Goal: Connect with others: Connect with others

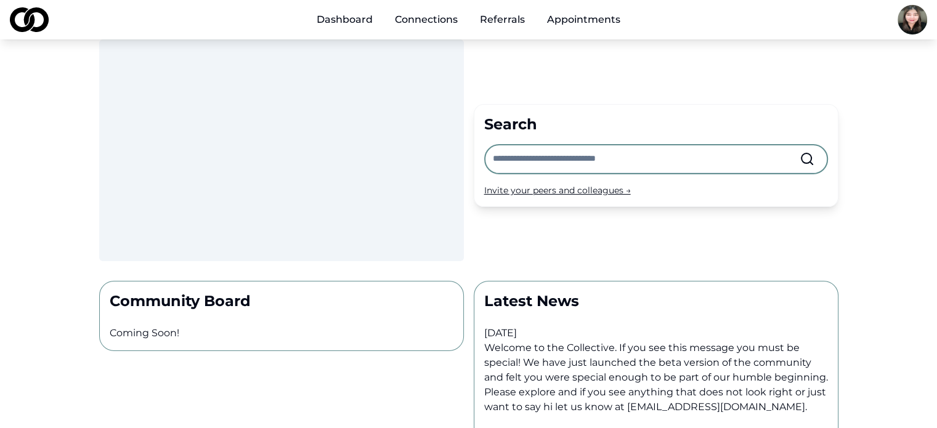
click at [395, 26] on div "Main" at bounding box center [395, 26] width 0 height 1
click at [441, 22] on ul "Dashboard Connections Referrals Appointments" at bounding box center [468, 19] width 323 height 25
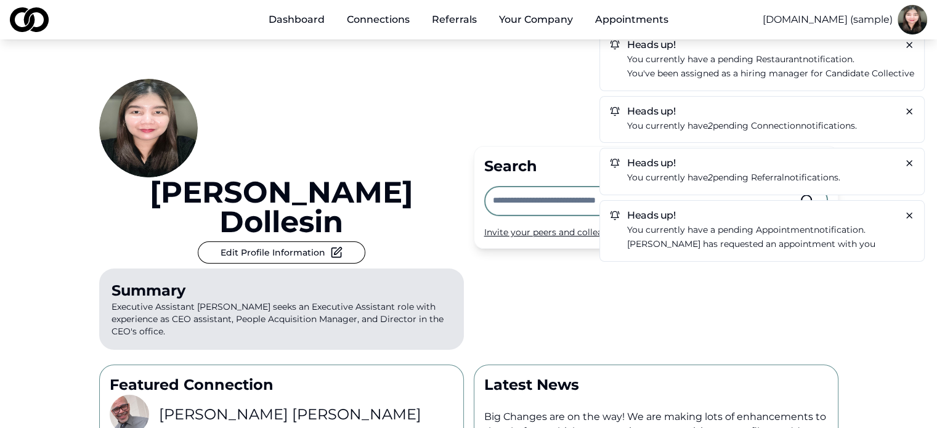
click at [350, 126] on div "Kimberly Dollesin Edit Profile Information Summary Executive Assistant Kimberly…" at bounding box center [281, 217] width 365 height 276
click at [379, 19] on link "Connections" at bounding box center [378, 19] width 83 height 25
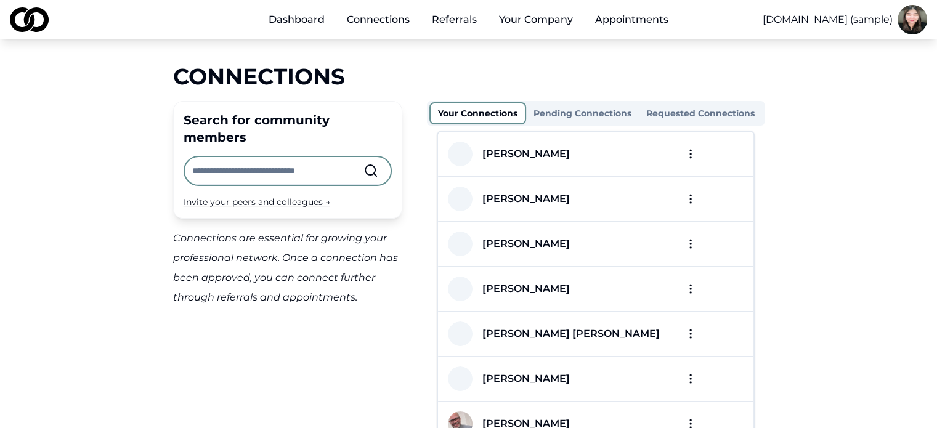
click at [606, 118] on button "Pending Connections" at bounding box center [582, 113] width 113 height 20
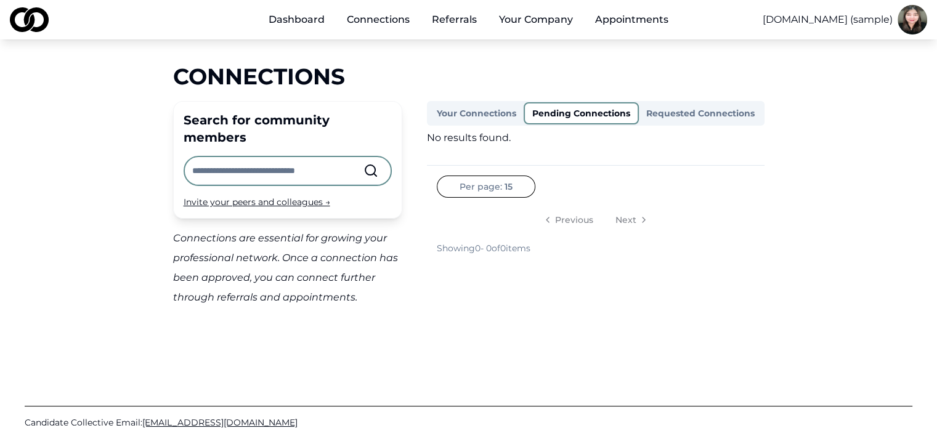
click at [673, 117] on button "Requested Connections" at bounding box center [700, 113] width 123 height 20
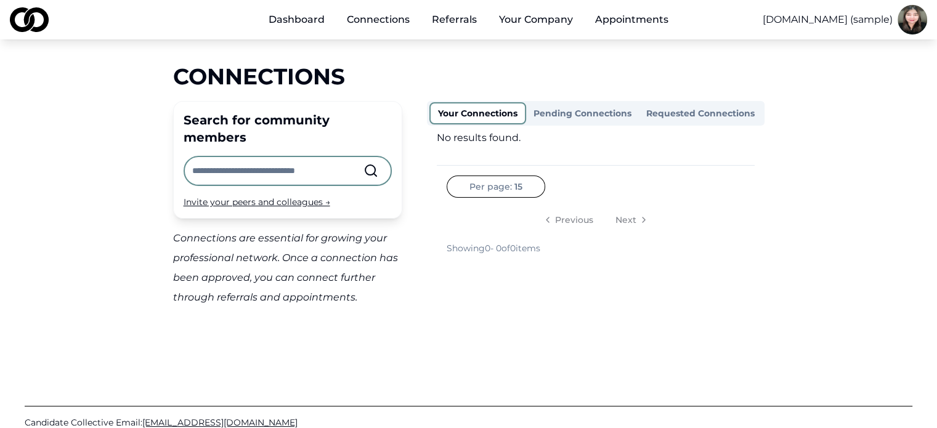
click at [488, 112] on button "Your Connections" at bounding box center [477, 113] width 97 height 22
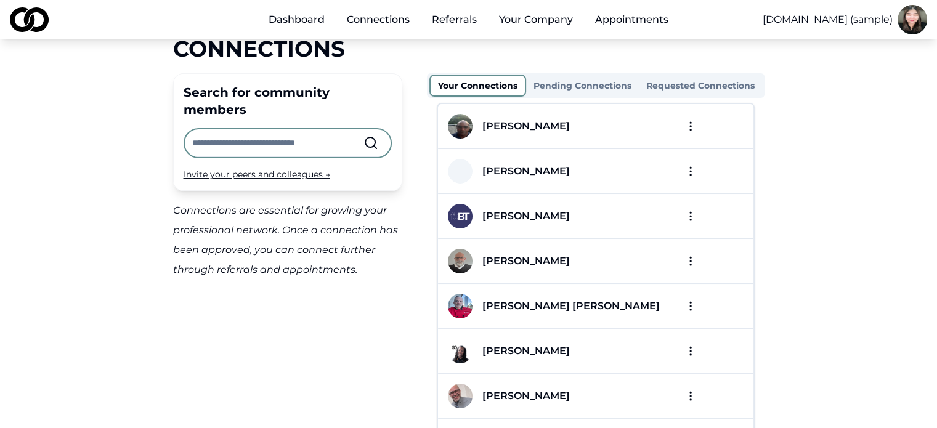
scroll to position [24, 0]
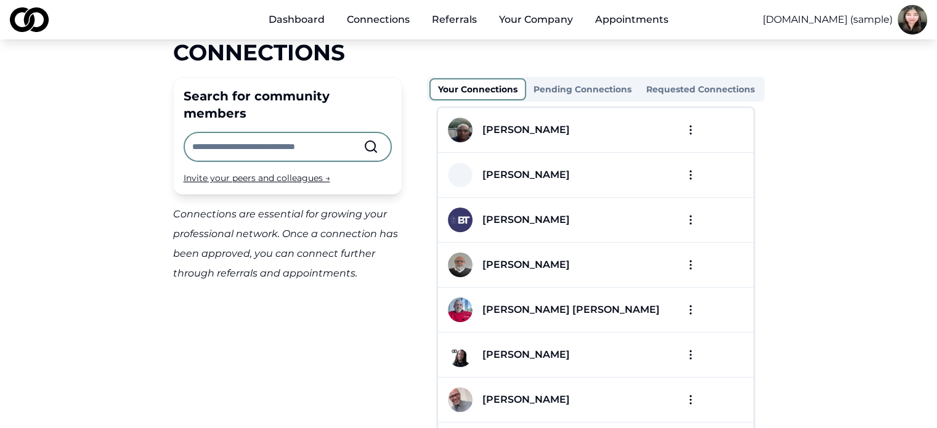
click at [305, 133] on input "text" at bounding box center [277, 146] width 171 height 27
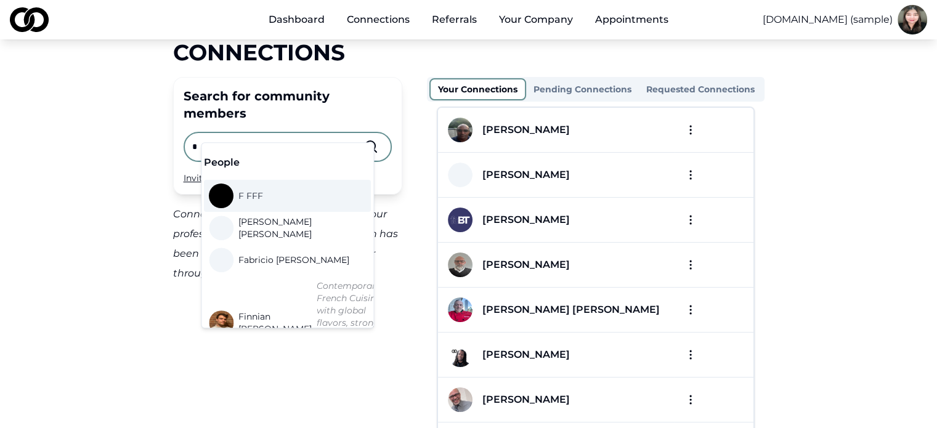
type input "*"
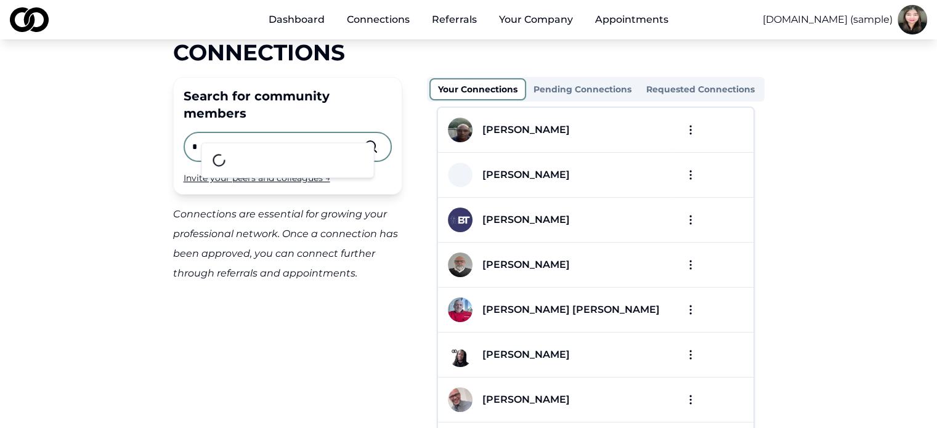
scroll to position [0, 0]
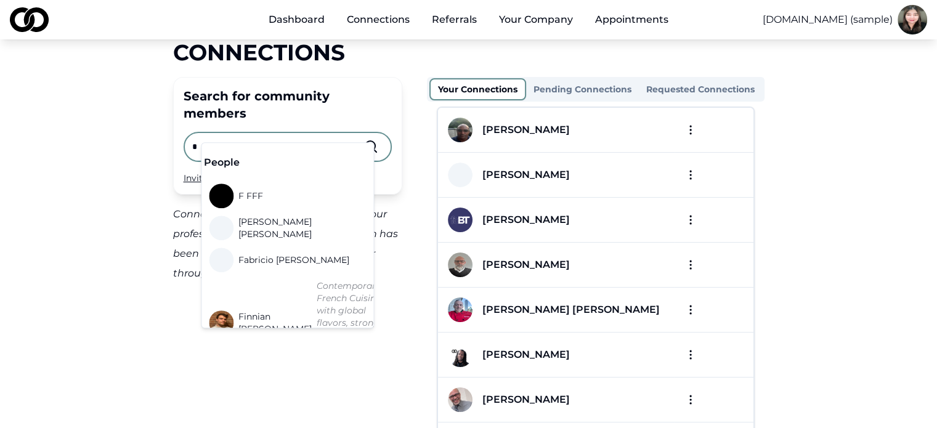
click at [350, 133] on input "*" at bounding box center [277, 146] width 171 height 27
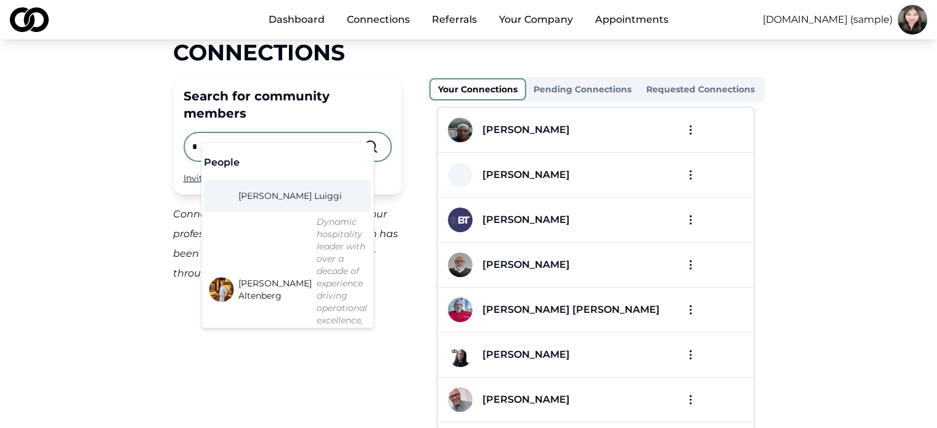
type input "*"
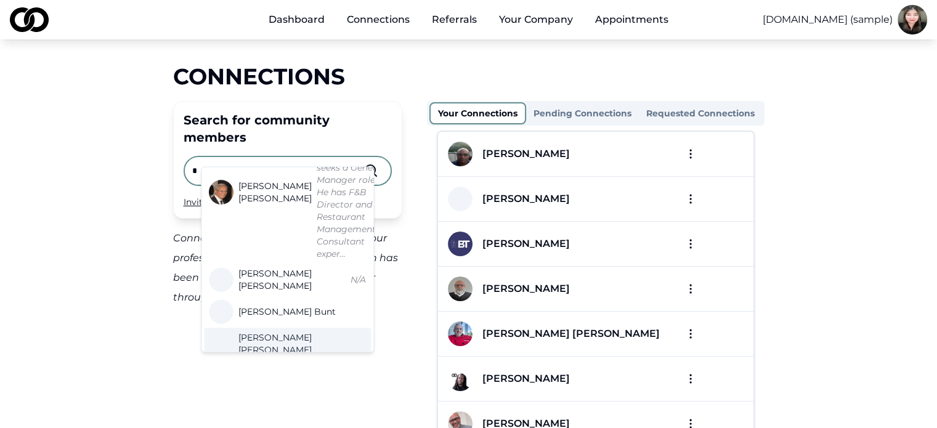
scroll to position [493, 0]
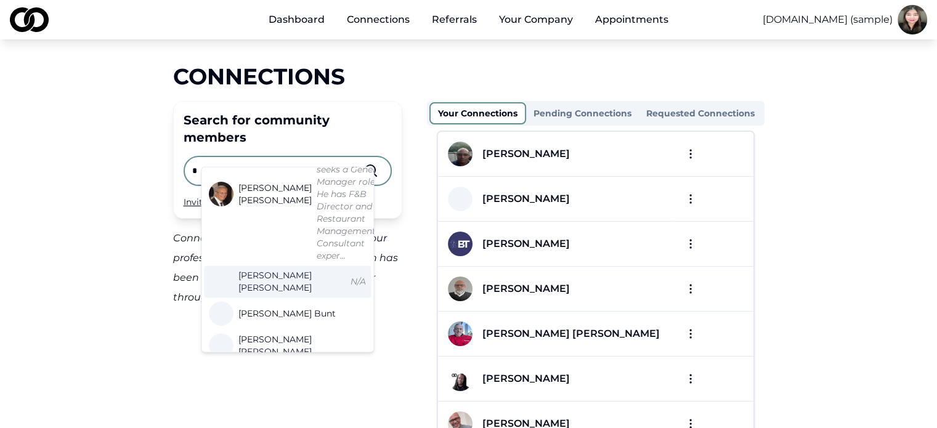
drag, startPoint x: 288, startPoint y: 237, endPoint x: 315, endPoint y: 249, distance: 29.2
click at [310, 265] on div "Gary Thomas N/A" at bounding box center [287, 281] width 167 height 32
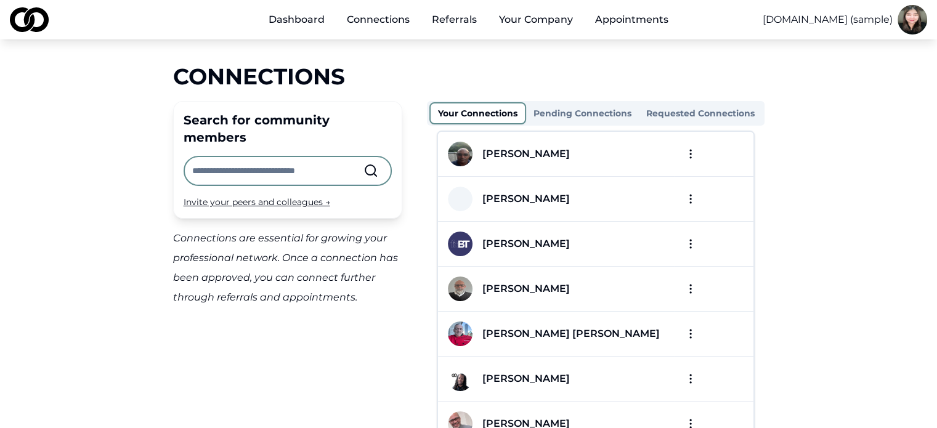
click at [291, 157] on input "text" at bounding box center [277, 170] width 171 height 27
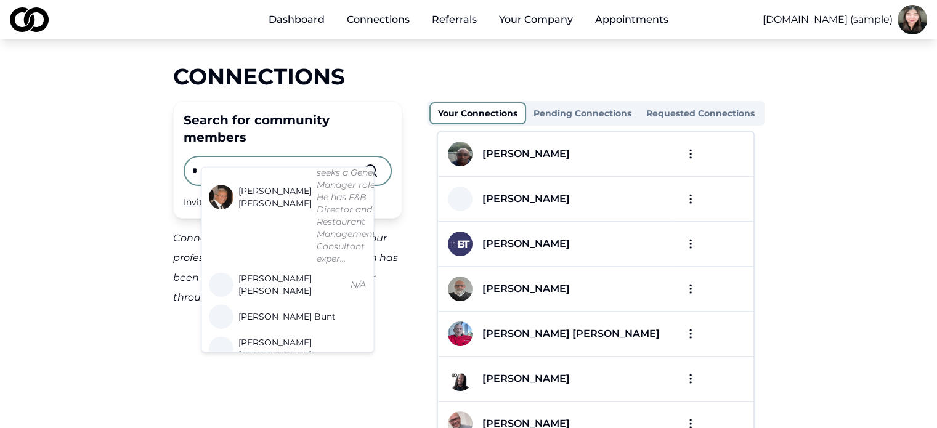
scroll to position [493, 0]
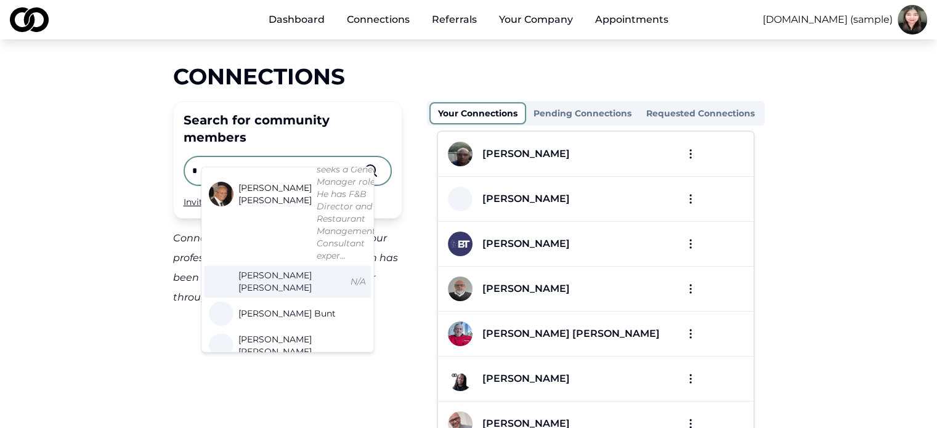
type input "*"
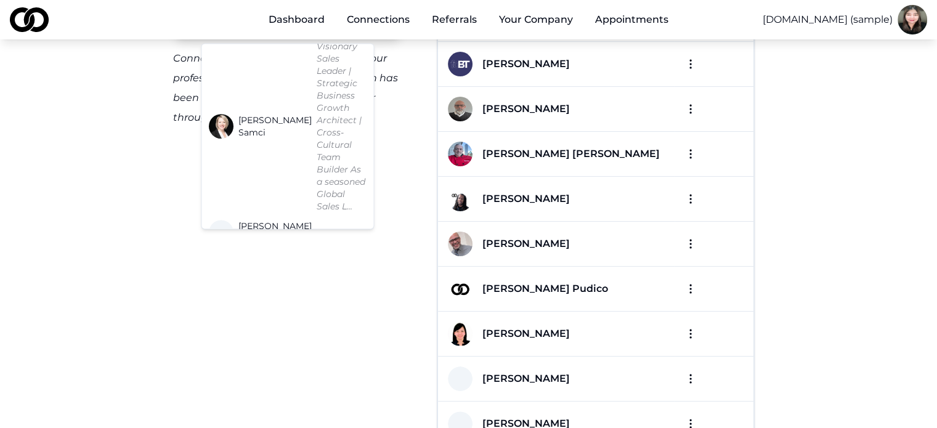
scroll to position [185, 0]
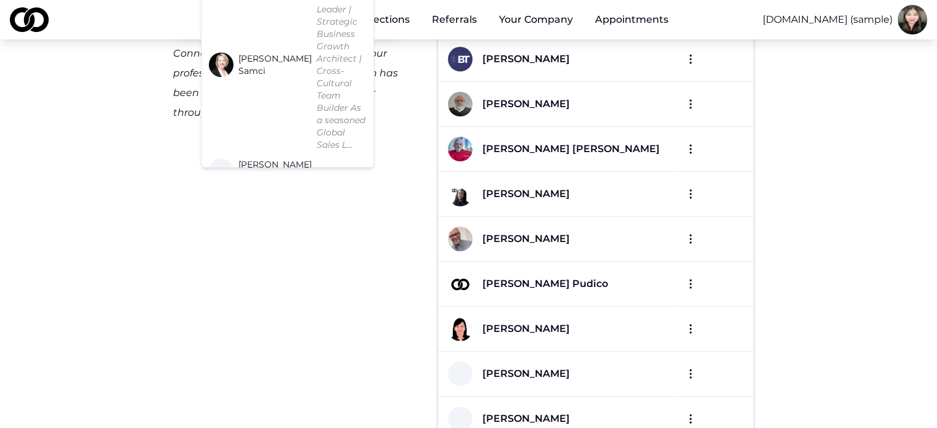
click at [323, 265] on div "Search for community members * Invite your peers and colleagues → Connections a…" at bounding box center [287, 256] width 229 height 680
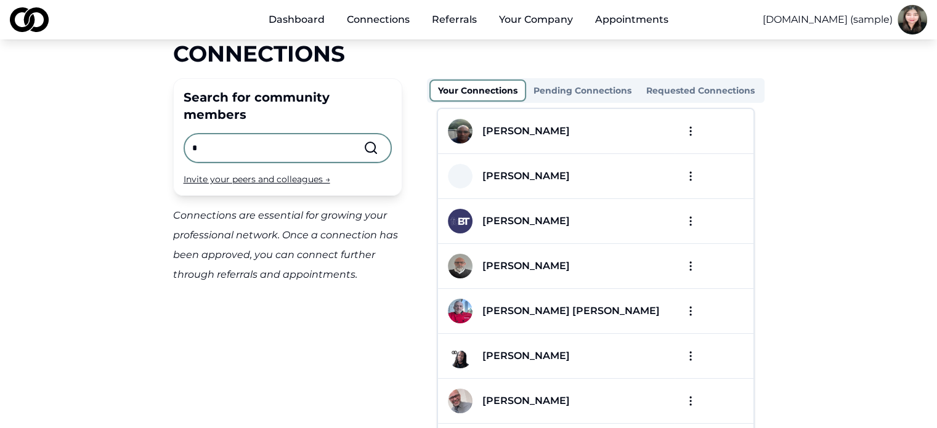
scroll to position [0, 0]
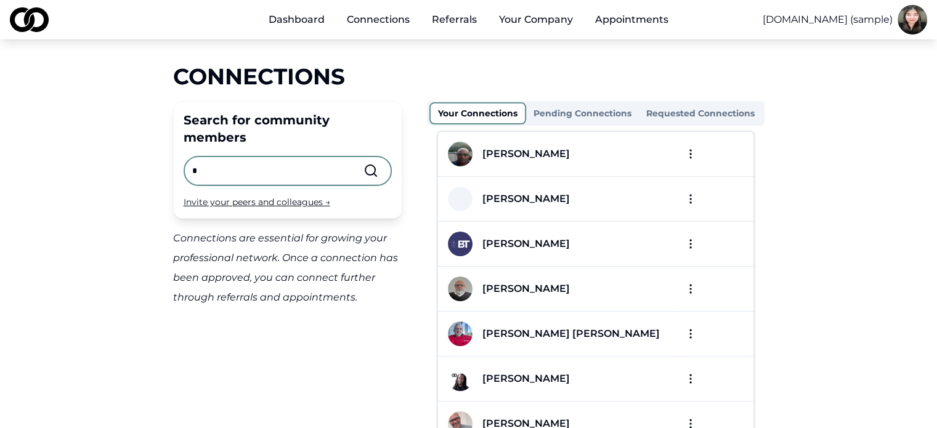
click at [328, 157] on input "*" at bounding box center [277, 170] width 171 height 27
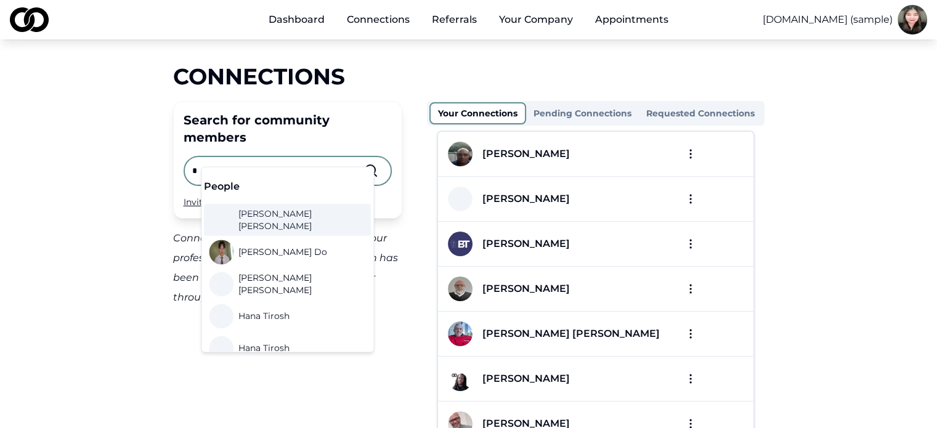
type input "*"
drag, startPoint x: 276, startPoint y: 215, endPoint x: 254, endPoint y: 220, distance: 22.9
click at [325, 157] on input "*" at bounding box center [277, 170] width 171 height 27
type input "*"
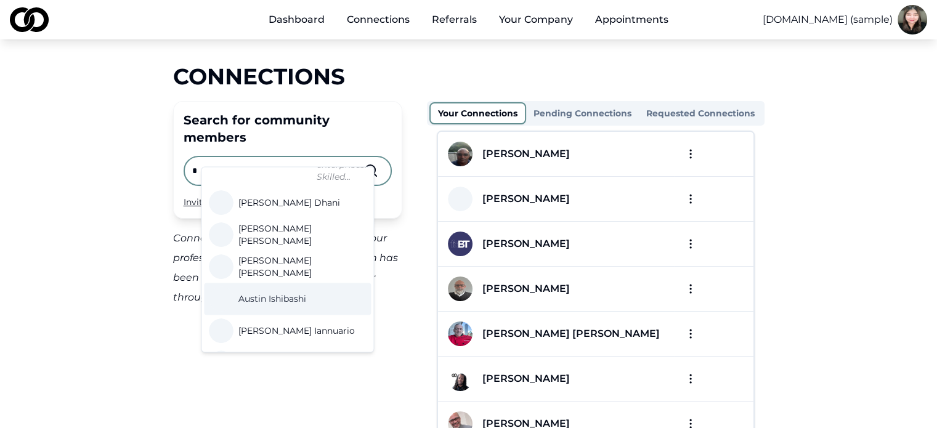
scroll to position [431, 0]
drag, startPoint x: 266, startPoint y: 243, endPoint x: 267, endPoint y: 236, distance: 6.9
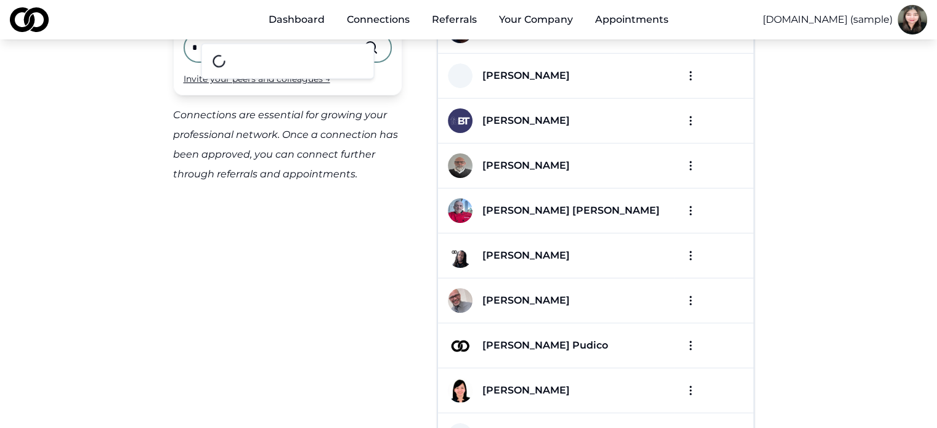
scroll to position [0, 0]
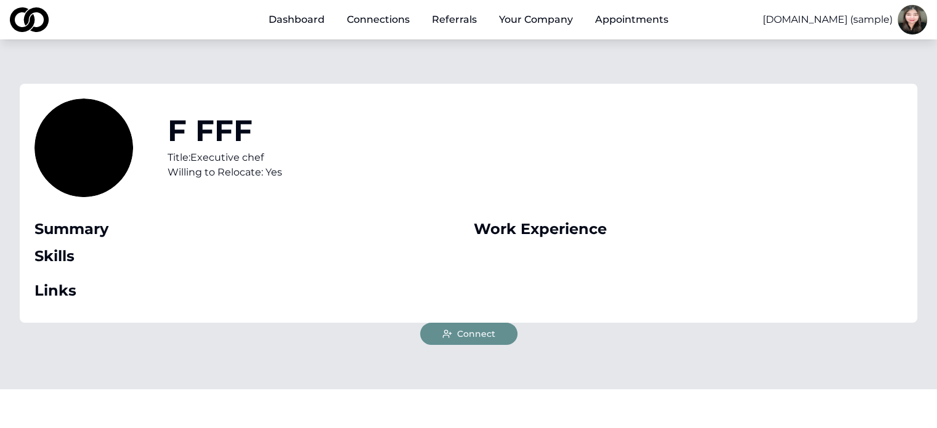
click at [485, 333] on span "Connect" at bounding box center [476, 334] width 38 height 12
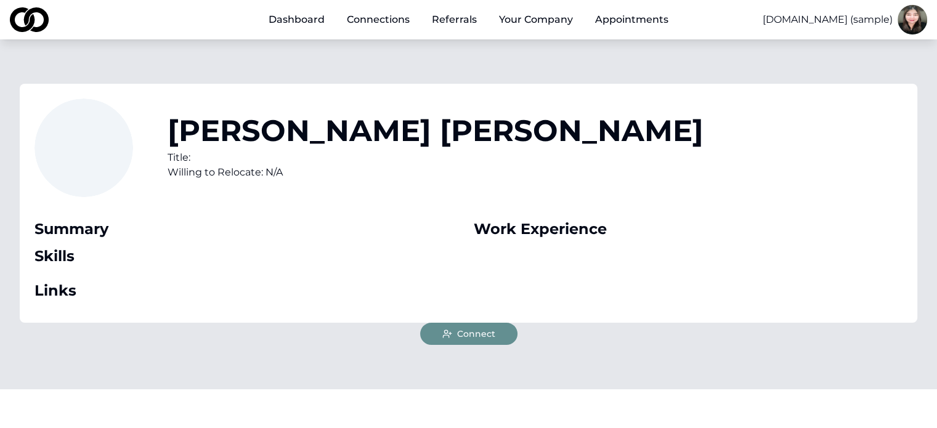
click at [497, 340] on button "Connect" at bounding box center [468, 334] width 97 height 22
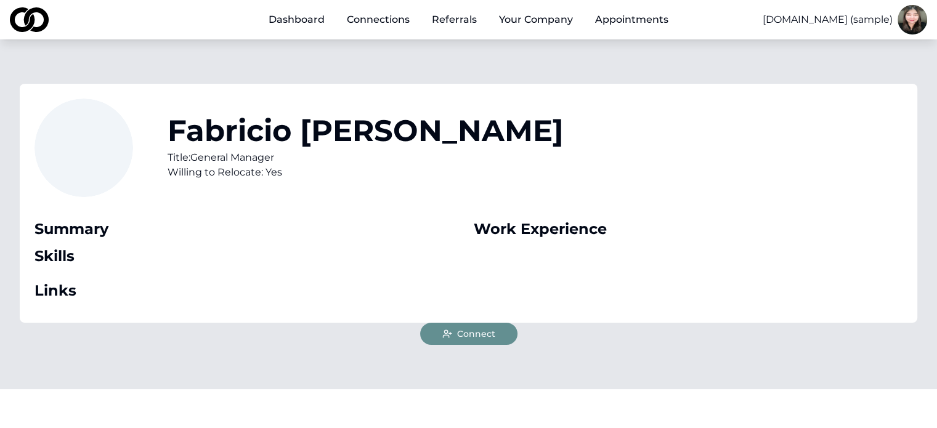
click at [457, 332] on span "Connect" at bounding box center [476, 334] width 38 height 12
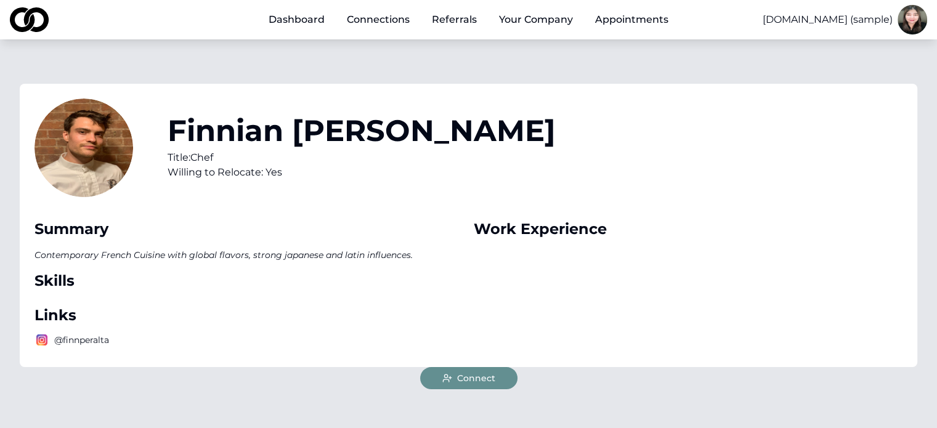
click at [485, 379] on span "Connect" at bounding box center [476, 378] width 38 height 12
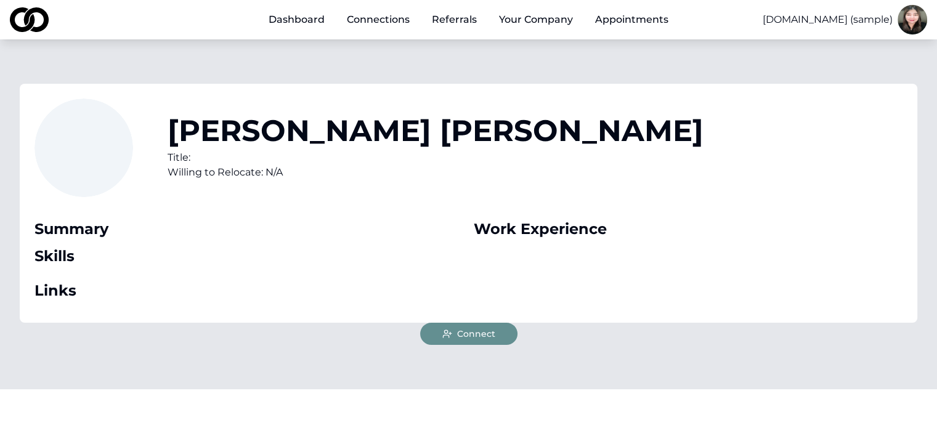
click at [496, 326] on button "Connect" at bounding box center [468, 334] width 97 height 22
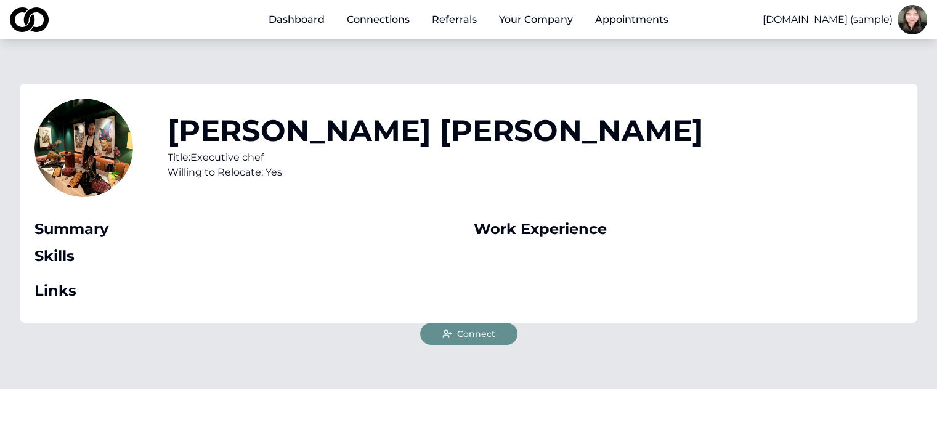
click at [509, 332] on button "Connect" at bounding box center [468, 334] width 97 height 22
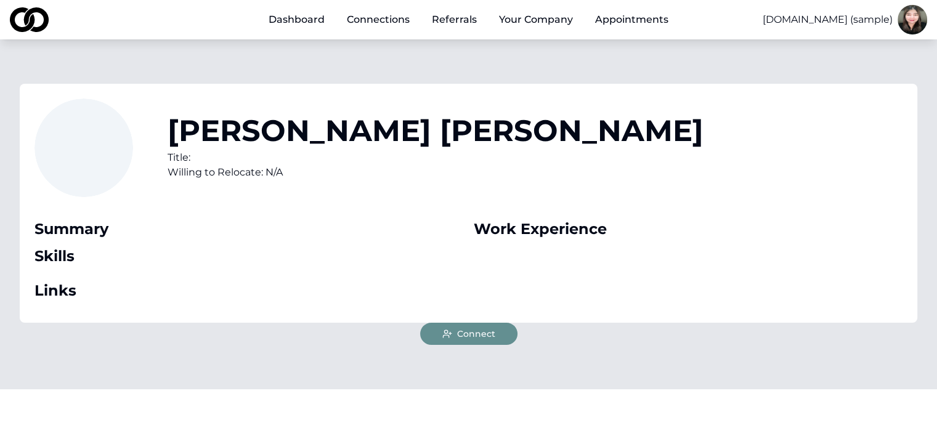
click at [492, 331] on span "Connect" at bounding box center [476, 334] width 38 height 12
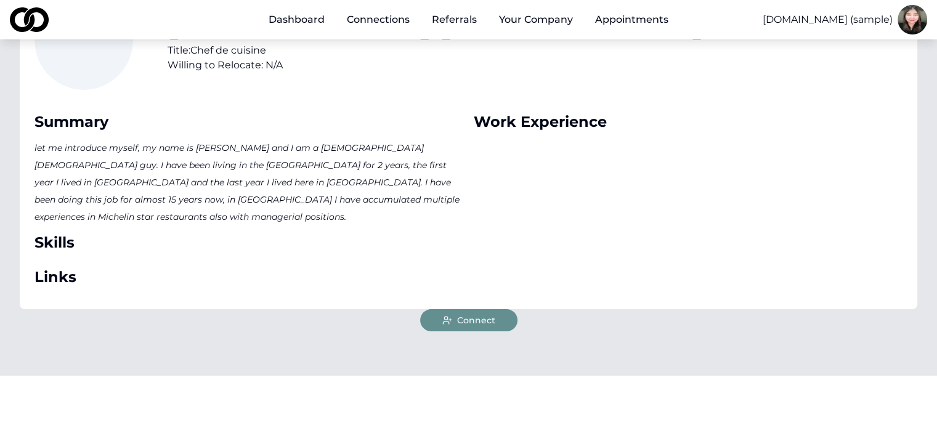
scroll to position [123, 0]
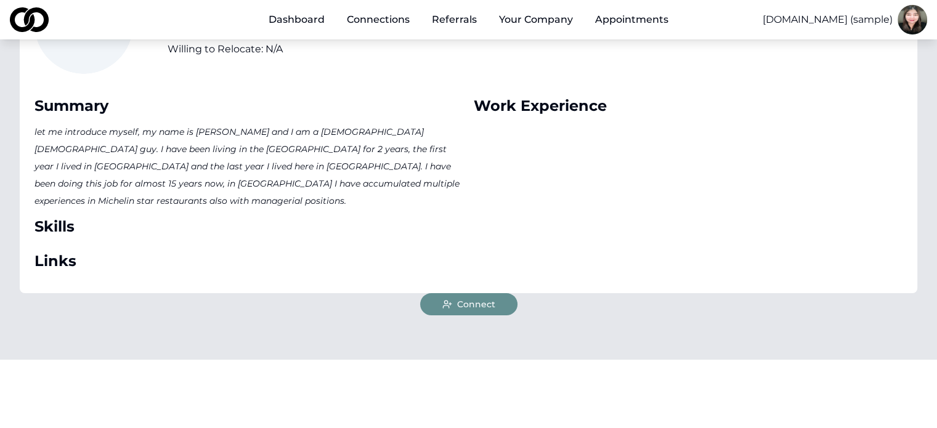
click at [470, 275] on div "[PERSON_NAME] Title: Chef de cuisine Willing to Relocate: N/A Summary let me in…" at bounding box center [468, 127] width 897 height 333
click at [471, 298] on span "Connect" at bounding box center [476, 304] width 38 height 12
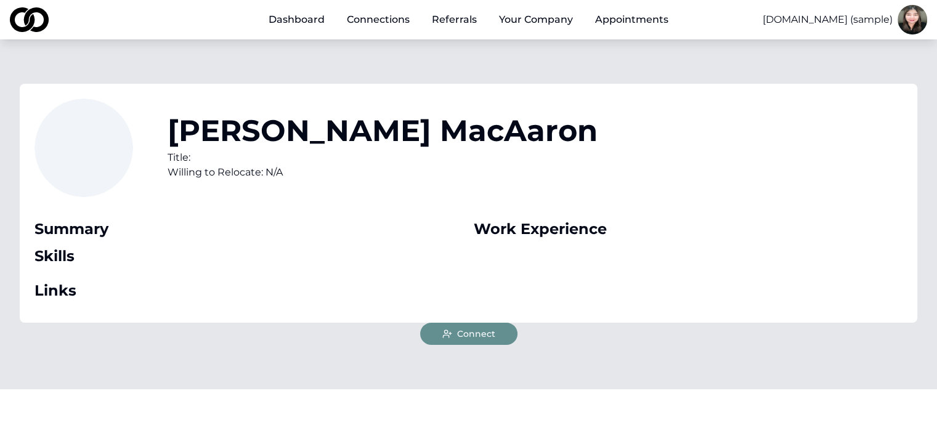
click at [488, 335] on span "Connect" at bounding box center [476, 334] width 38 height 12
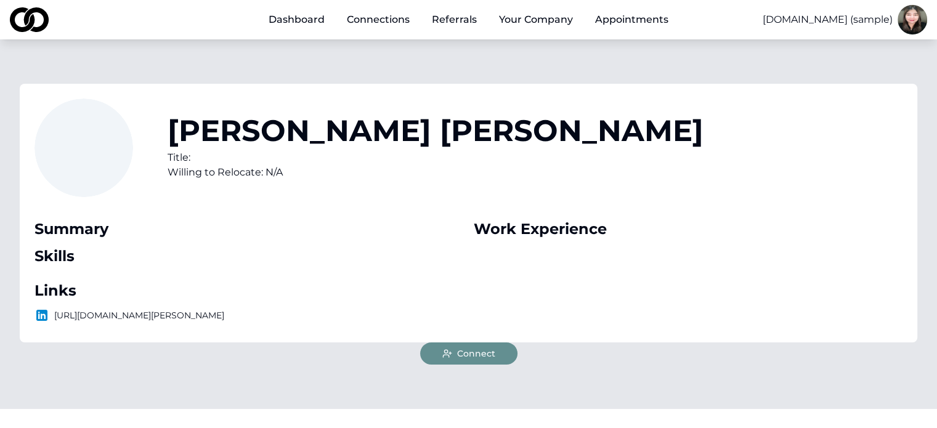
click at [478, 352] on span "Connect" at bounding box center [476, 353] width 38 height 12
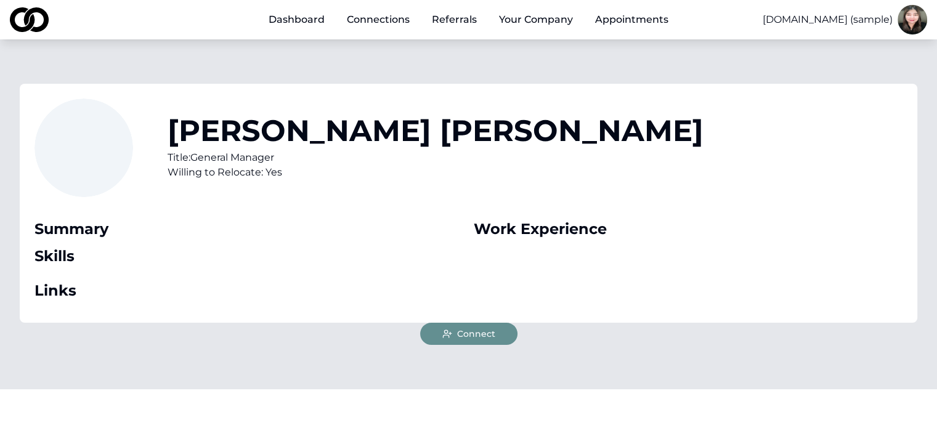
click at [463, 337] on span "Connect" at bounding box center [476, 334] width 38 height 12
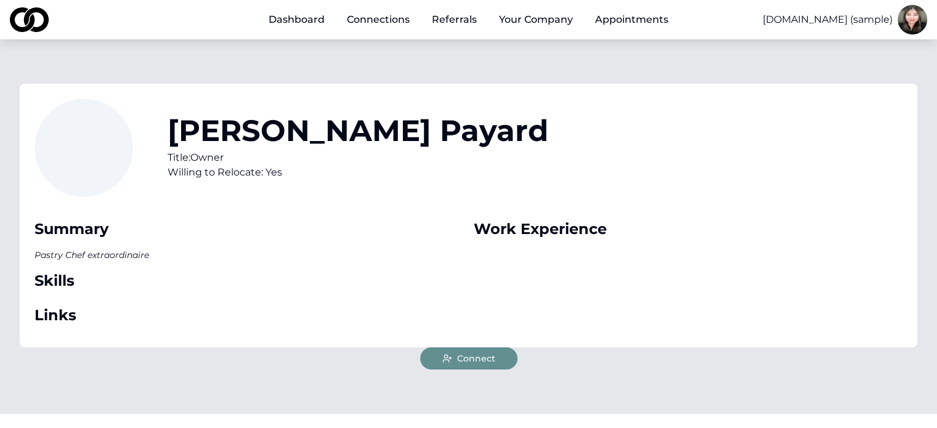
click at [491, 353] on span "Connect" at bounding box center [476, 358] width 38 height 12
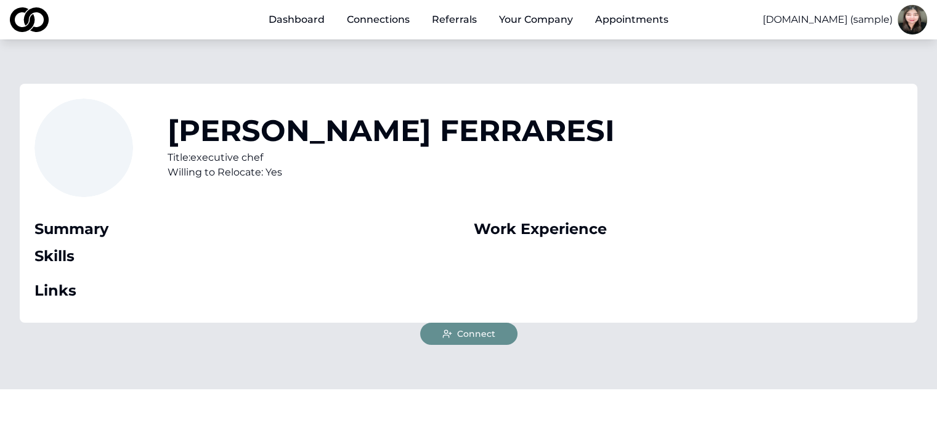
click at [497, 339] on button "Connect" at bounding box center [468, 334] width 97 height 22
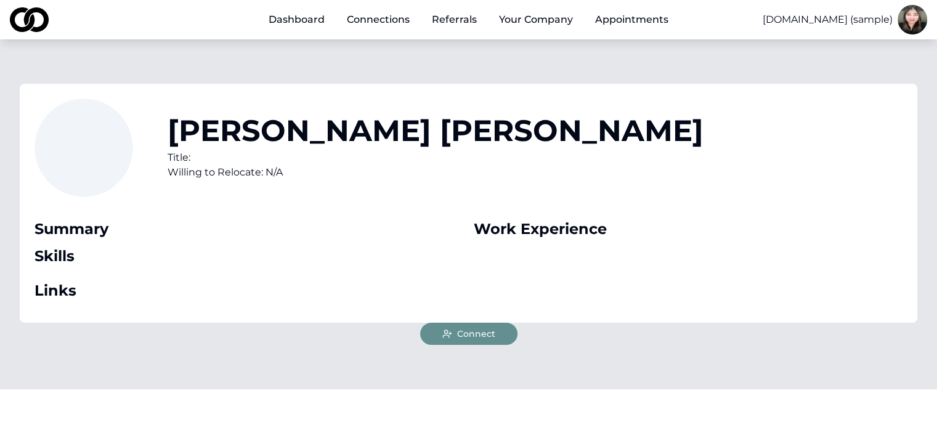
click at [472, 336] on span "Connect" at bounding box center [476, 334] width 38 height 12
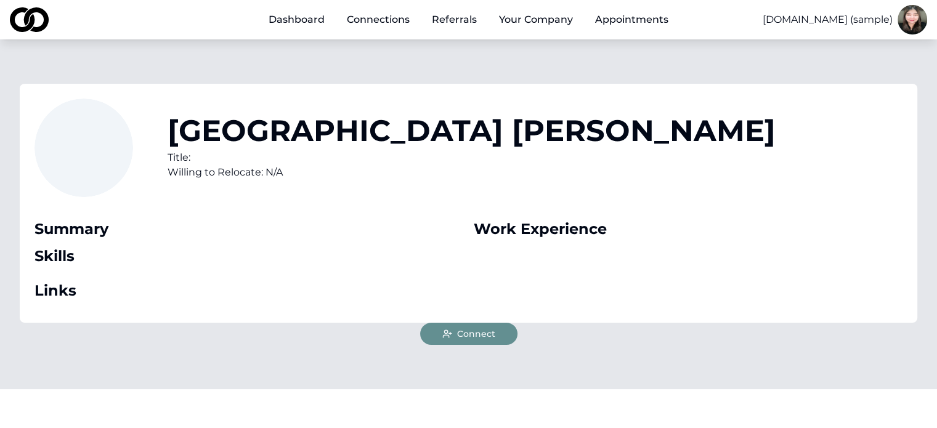
click at [485, 329] on span "Connect" at bounding box center [476, 334] width 38 height 12
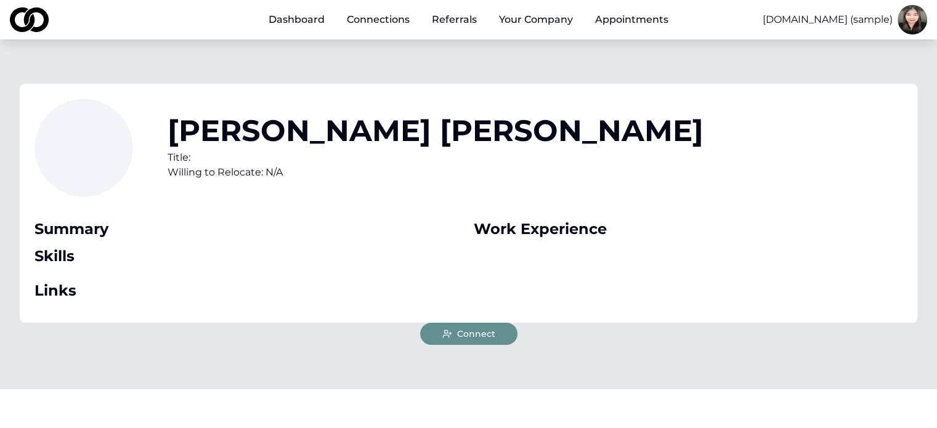
click at [479, 336] on span "Connect" at bounding box center [476, 334] width 38 height 12
click at [494, 327] on button "Connect" at bounding box center [468, 334] width 97 height 22
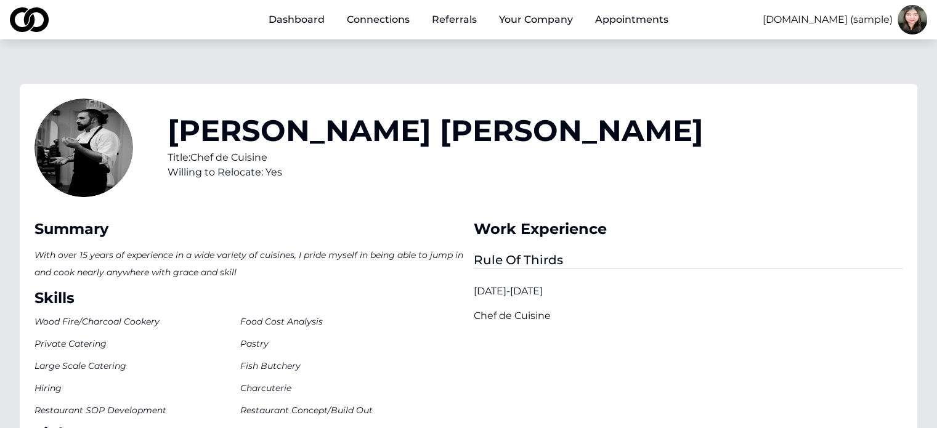
scroll to position [306, 0]
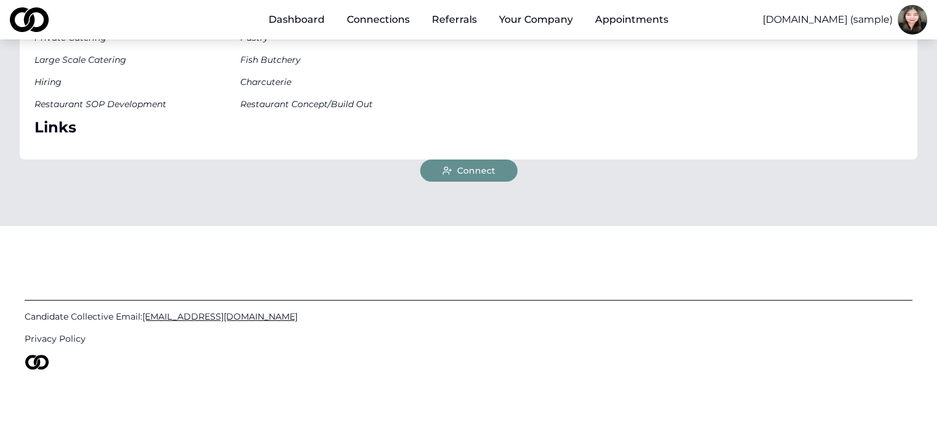
click at [479, 172] on span "Connect" at bounding box center [476, 170] width 38 height 12
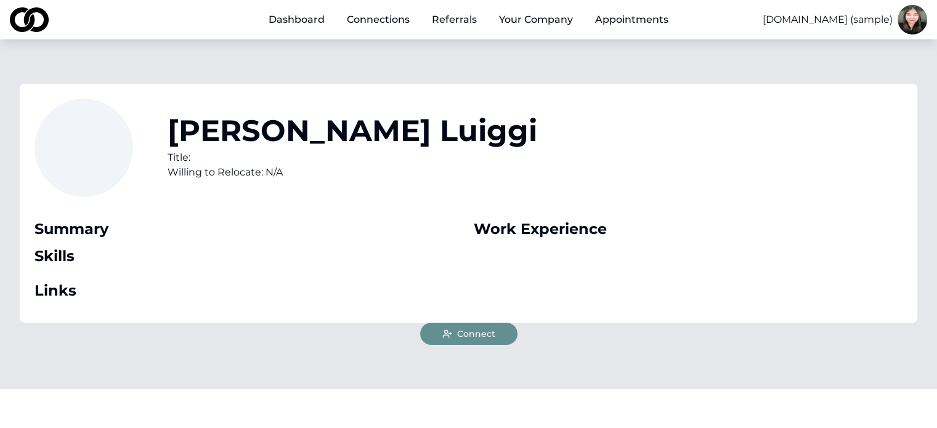
click at [492, 329] on span "Connect" at bounding box center [476, 334] width 38 height 12
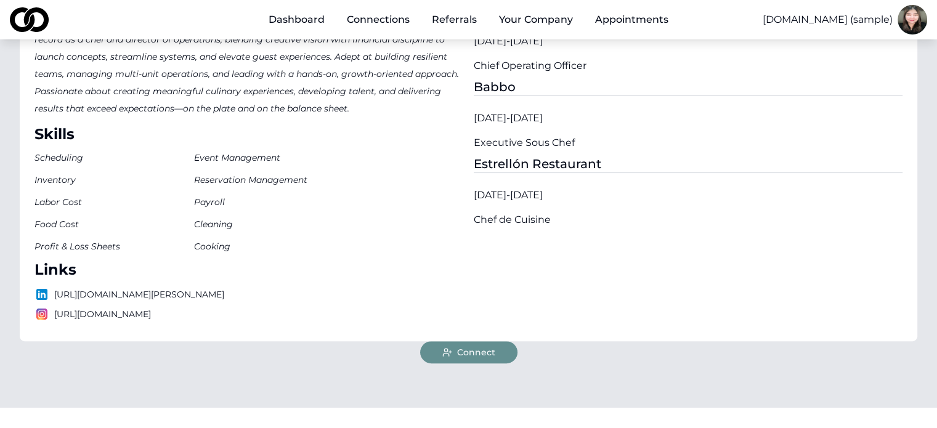
scroll to position [431, 0]
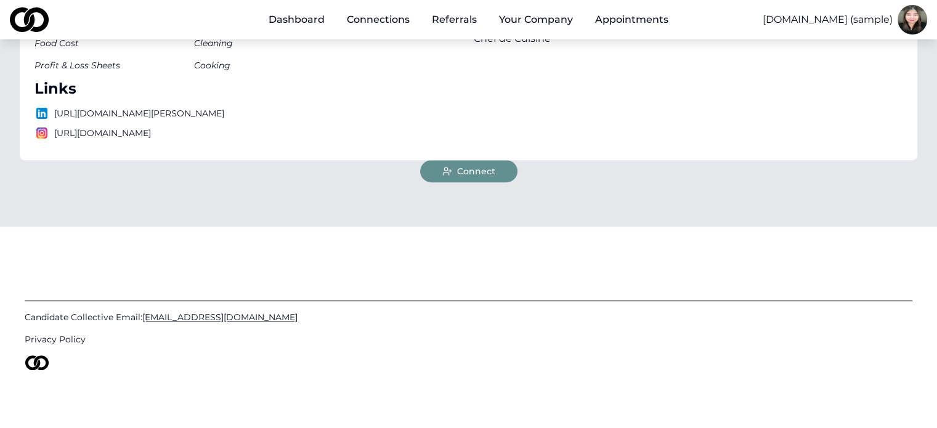
click at [490, 169] on span "Connect" at bounding box center [476, 171] width 38 height 12
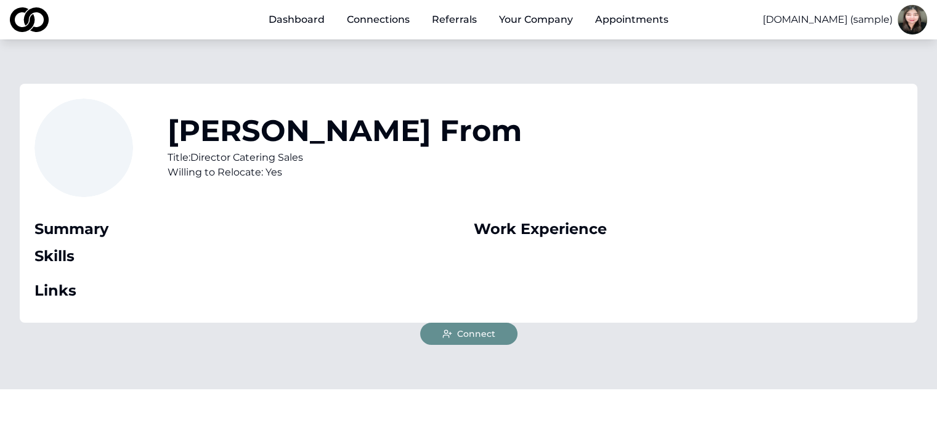
click at [477, 329] on span "Connect" at bounding box center [476, 334] width 38 height 12
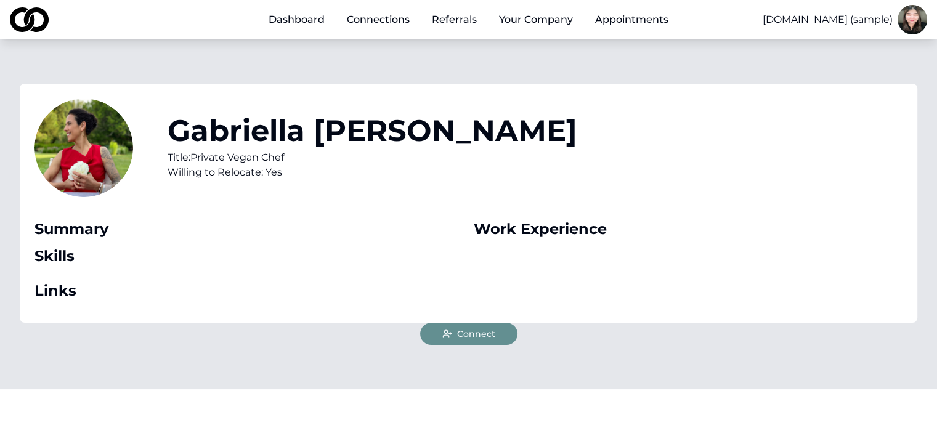
click at [475, 345] on div "[PERSON_NAME] Title: Private Vegan Chef Willing to Relocate: Yes Summary Skills…" at bounding box center [468, 214] width 937 height 350
click at [478, 341] on button "Connect" at bounding box center [468, 334] width 97 height 22
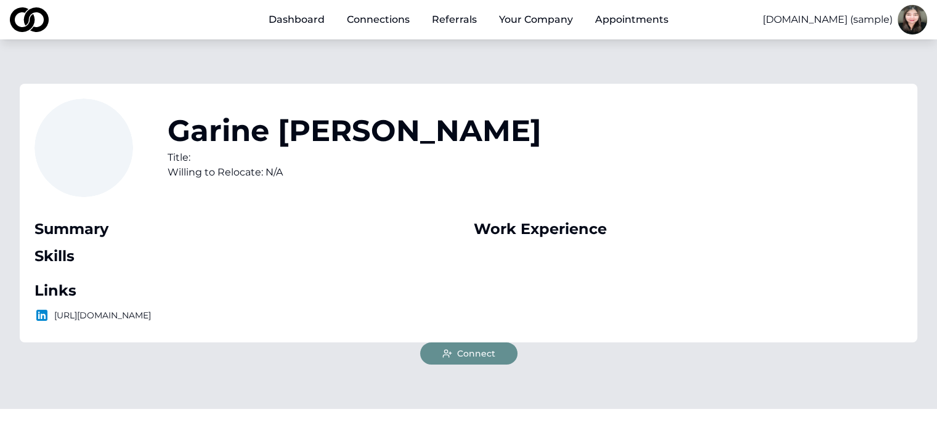
click at [471, 359] on span "Connect" at bounding box center [476, 353] width 38 height 12
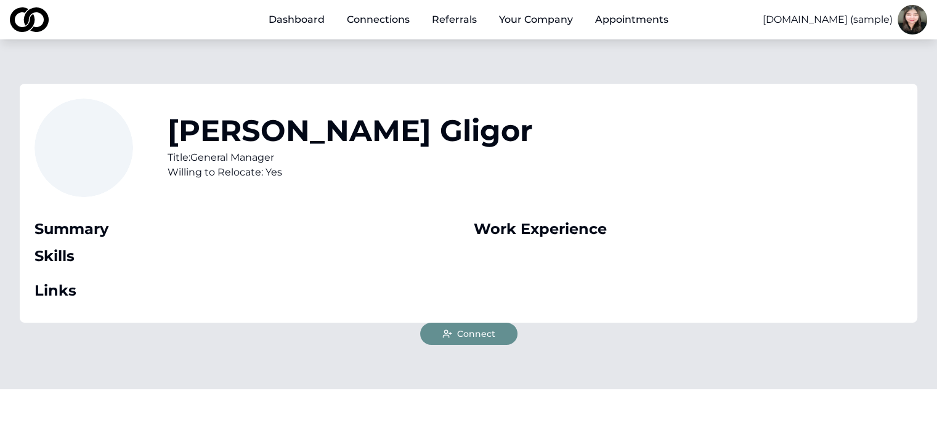
click at [502, 336] on button "Connect" at bounding box center [468, 334] width 97 height 22
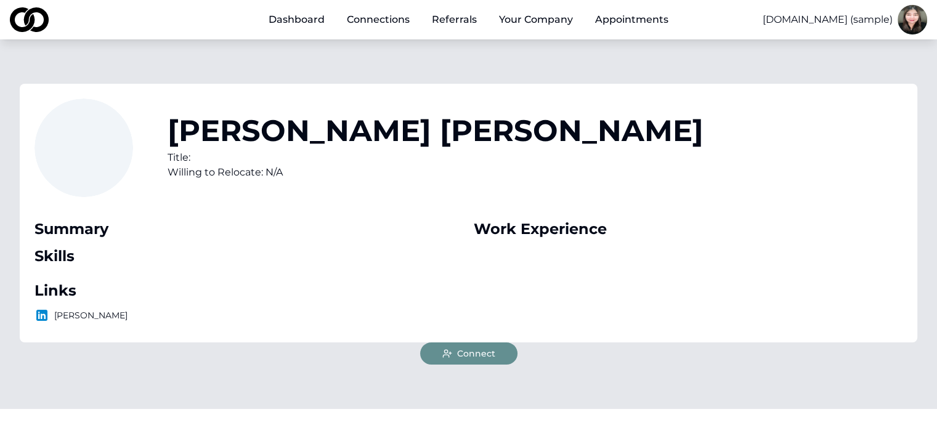
click at [491, 346] on button "Connect" at bounding box center [468, 353] width 97 height 22
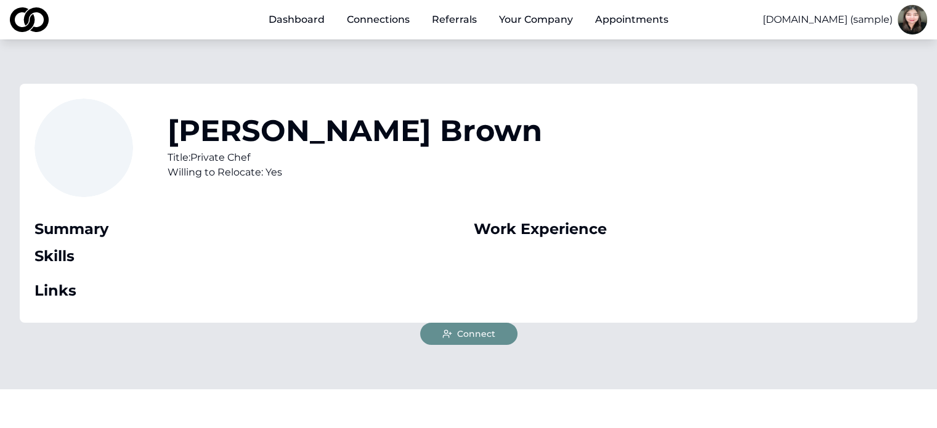
click at [485, 334] on span "Connect" at bounding box center [476, 334] width 38 height 12
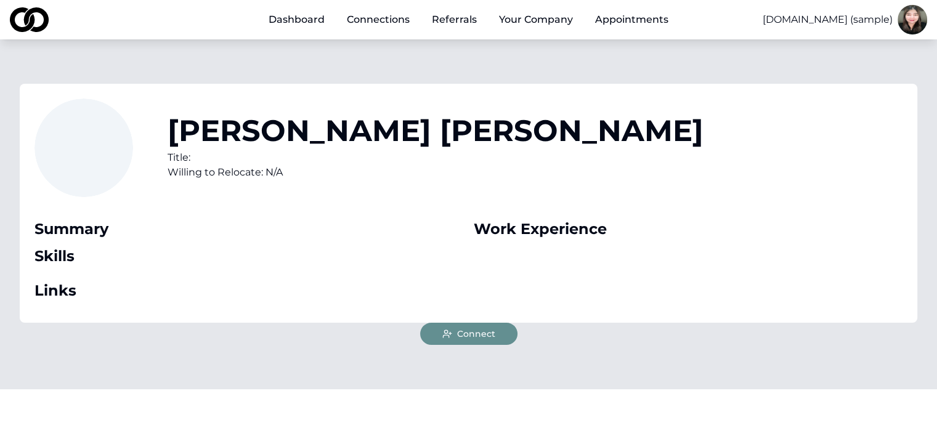
click at [482, 333] on span "Connect" at bounding box center [476, 334] width 38 height 12
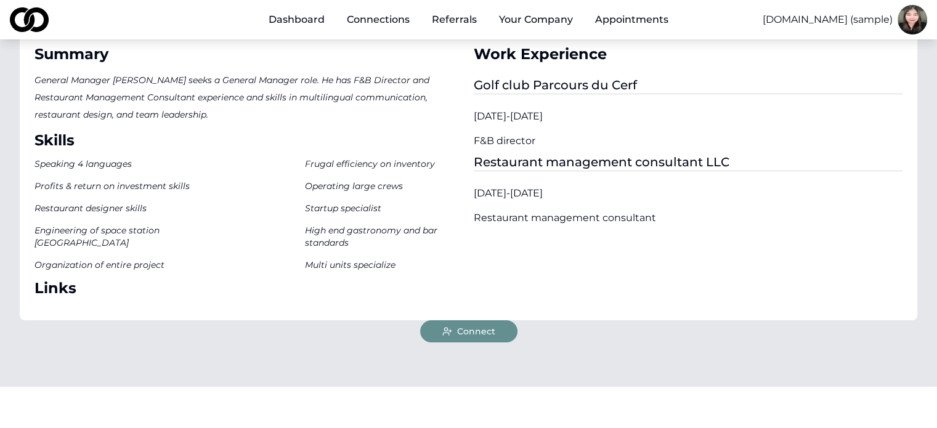
scroll to position [246, 0]
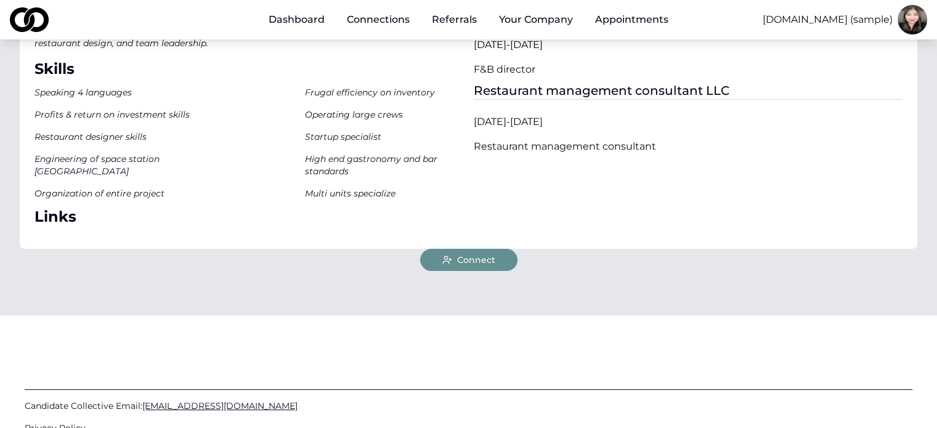
click at [501, 257] on button "Connect" at bounding box center [468, 260] width 97 height 22
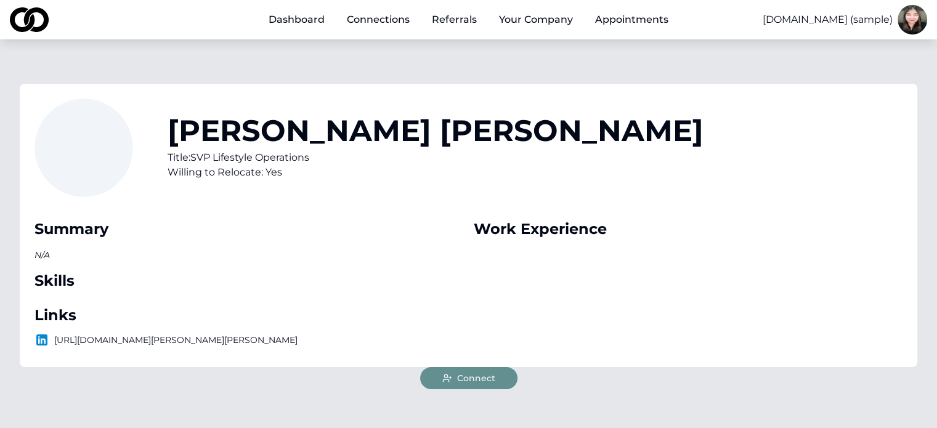
click at [488, 374] on span "Connect" at bounding box center [476, 378] width 38 height 12
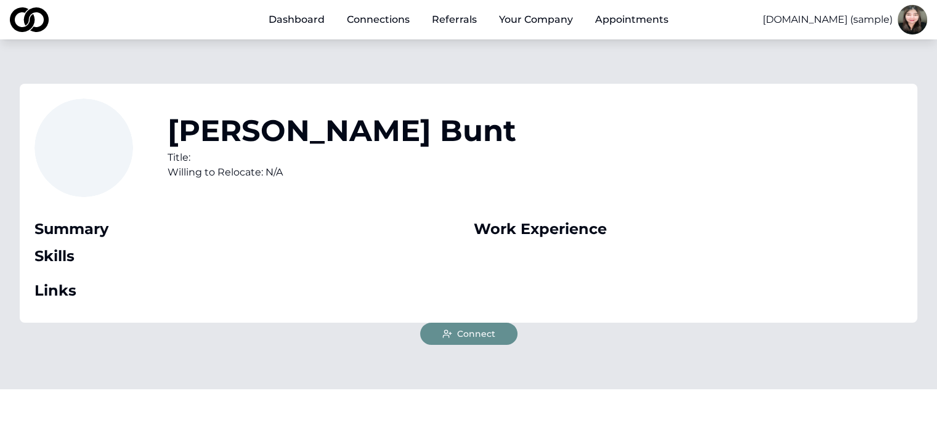
click at [485, 332] on span "Connect" at bounding box center [476, 334] width 38 height 12
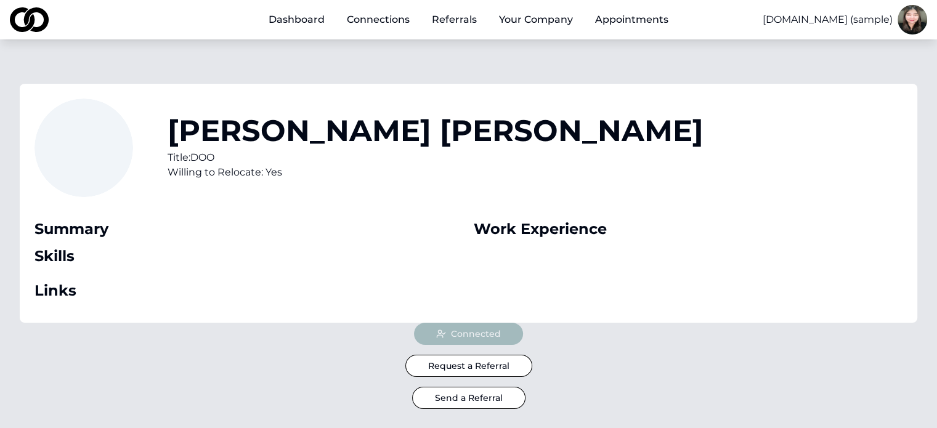
click at [497, 332] on div "Connected" at bounding box center [468, 334] width 109 height 22
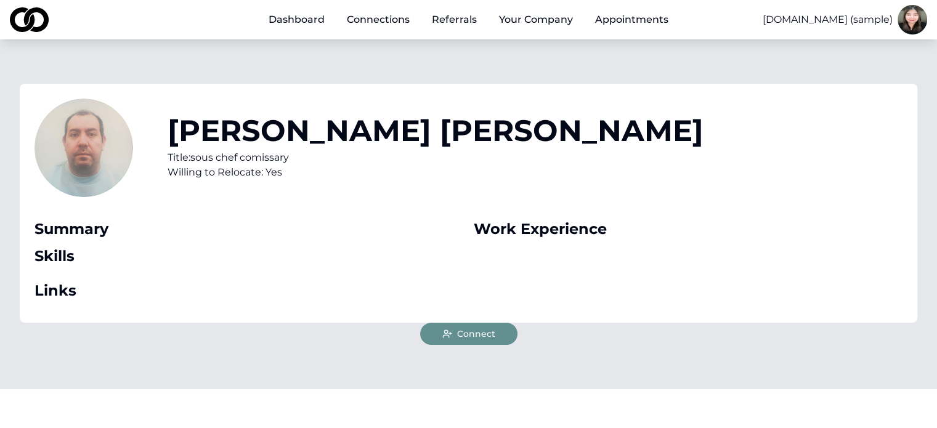
click at [493, 342] on button "Connect" at bounding box center [468, 334] width 97 height 22
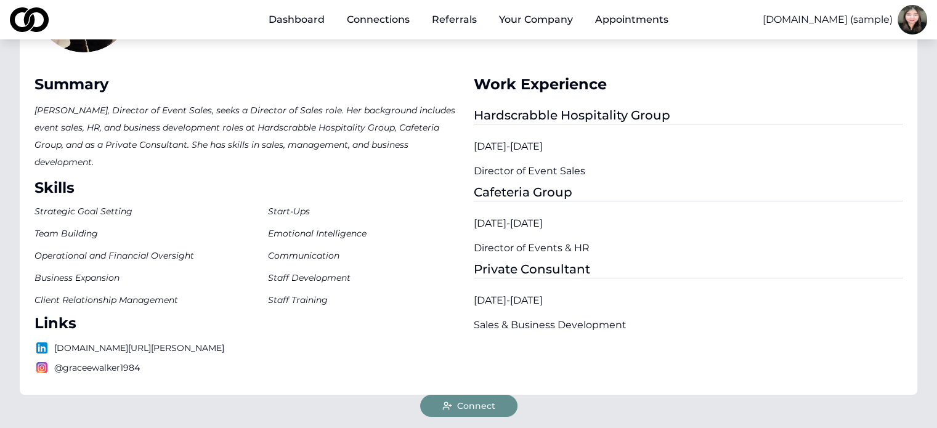
scroll to position [369, 0]
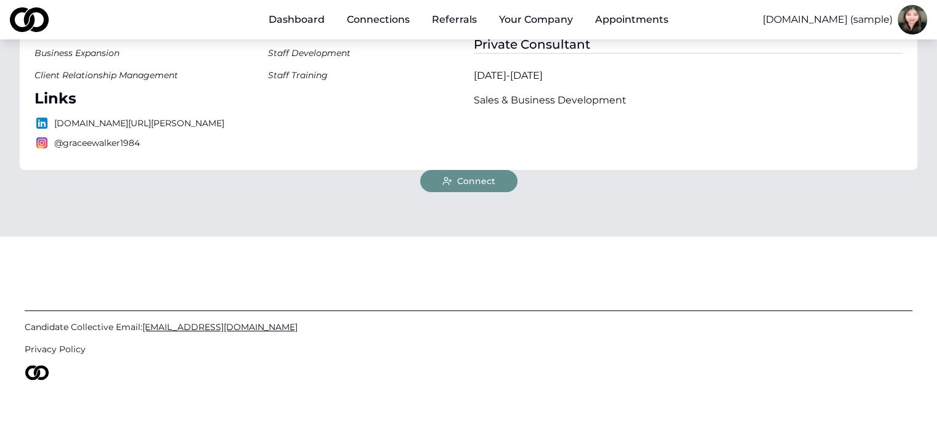
click at [490, 181] on span "Connect" at bounding box center [476, 181] width 38 height 12
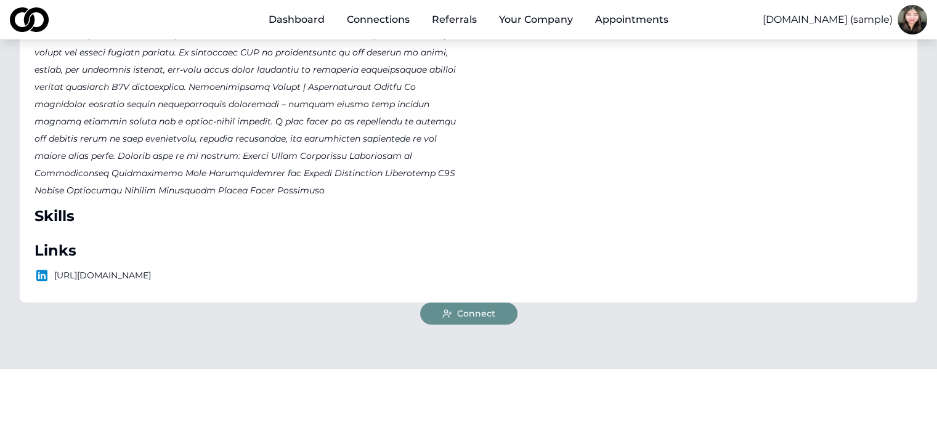
scroll to position [431, 0]
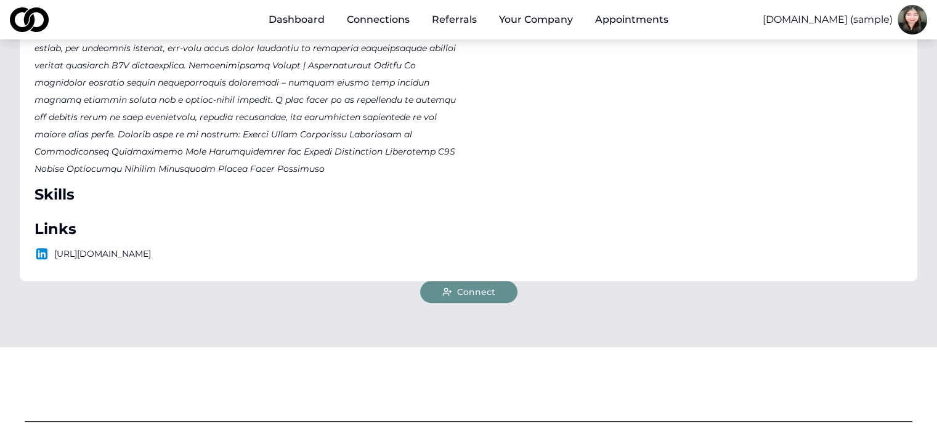
click at [493, 292] on span "Connect" at bounding box center [476, 292] width 38 height 12
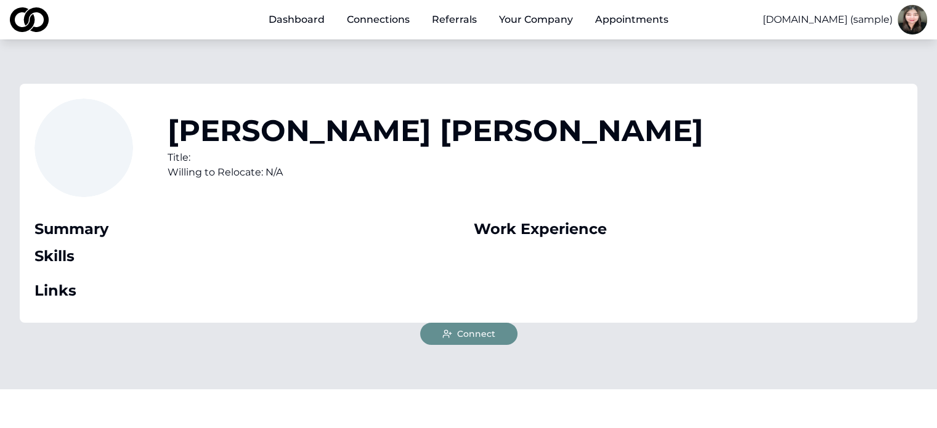
click at [479, 333] on span "Connect" at bounding box center [476, 334] width 38 height 12
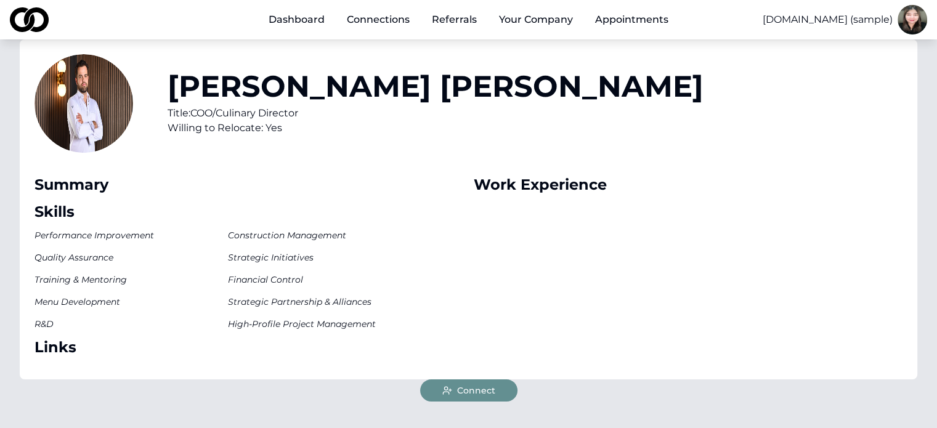
scroll to position [123, 0]
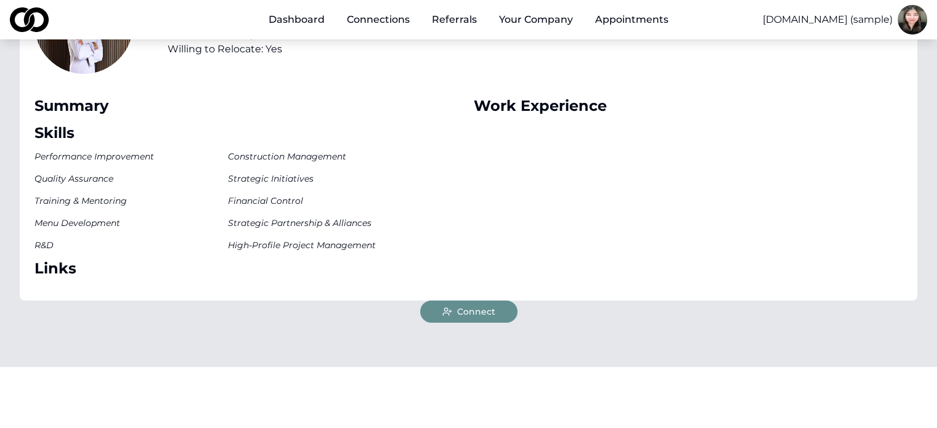
click at [505, 312] on button "Connect" at bounding box center [468, 311] width 97 height 22
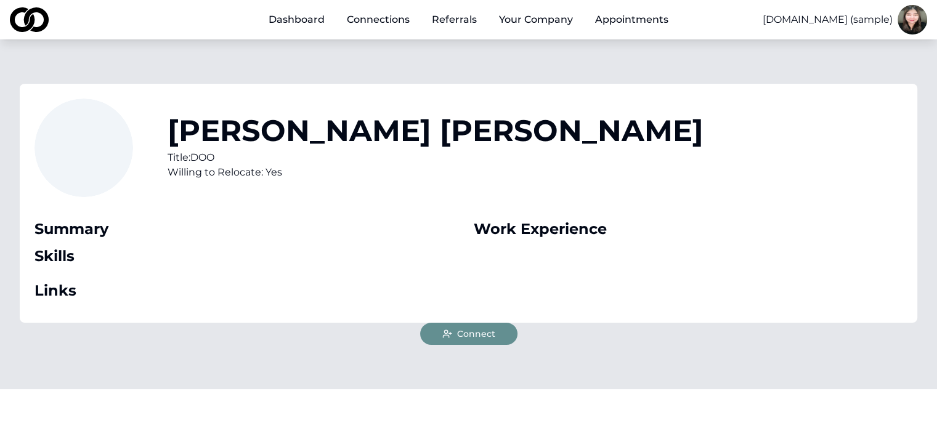
click at [498, 334] on button "Connect" at bounding box center [468, 334] width 97 height 22
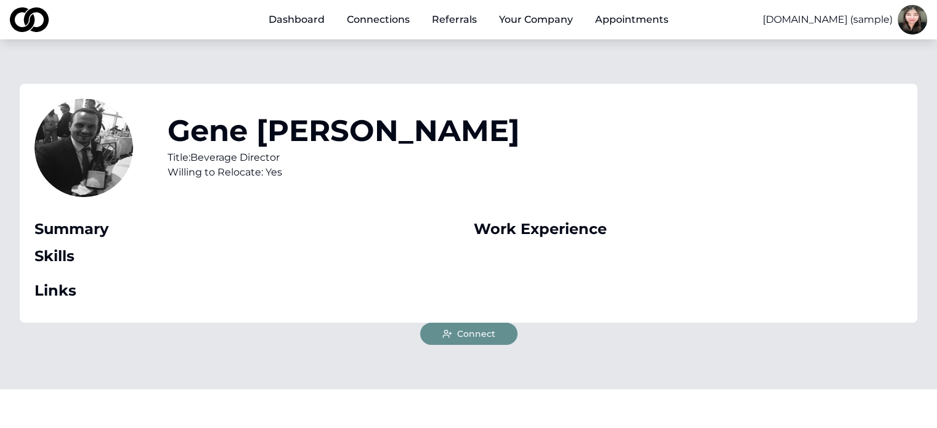
click at [494, 336] on button "Connect" at bounding box center [468, 334] width 97 height 22
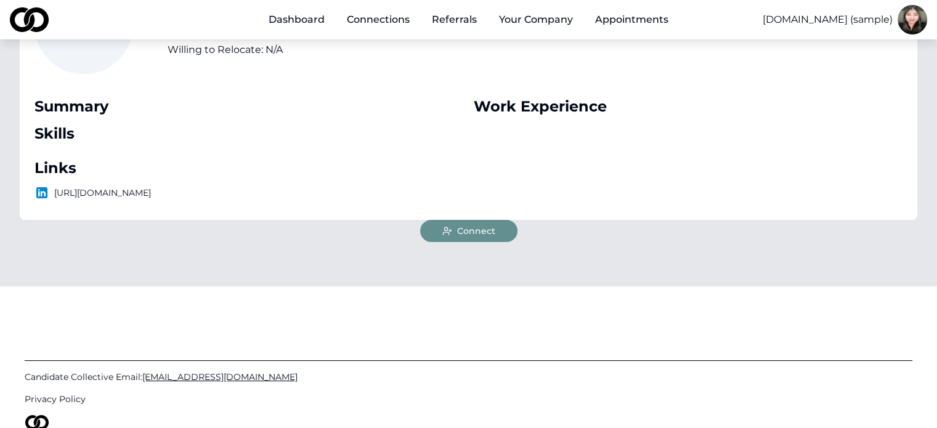
scroll to position [123, 0]
click at [503, 228] on button "Connect" at bounding box center [468, 230] width 97 height 22
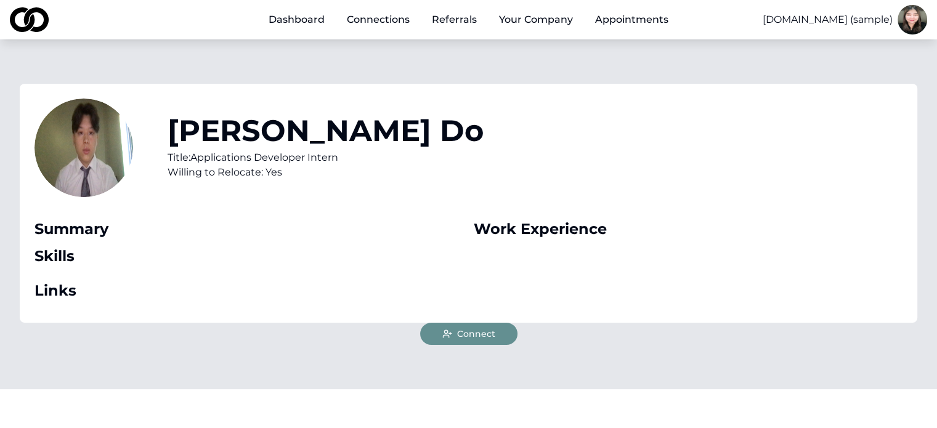
click at [484, 337] on span "Connect" at bounding box center [476, 334] width 38 height 12
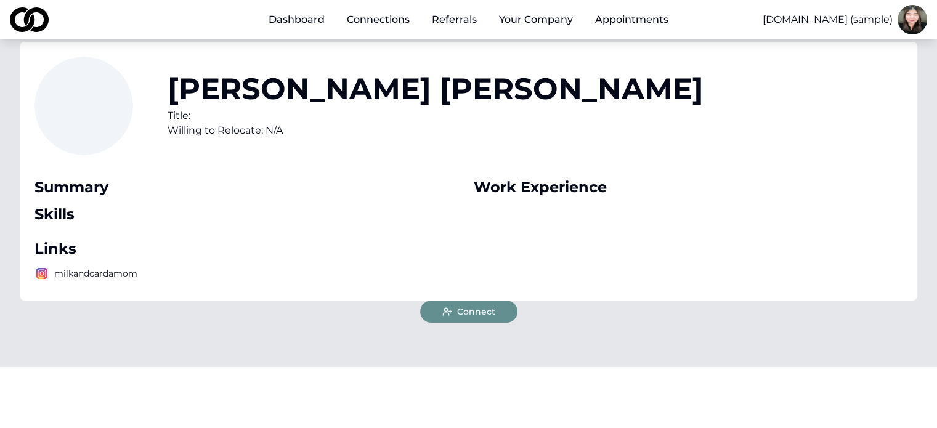
scroll to position [183, 0]
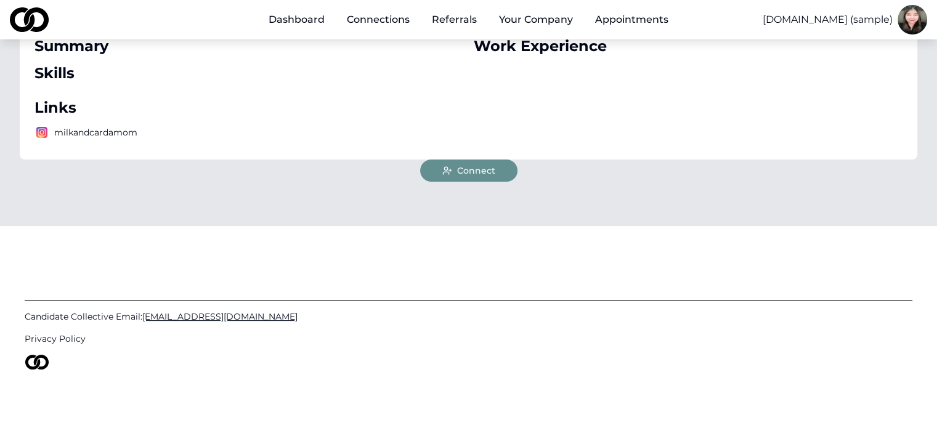
click at [483, 173] on span "Connect" at bounding box center [476, 170] width 38 height 12
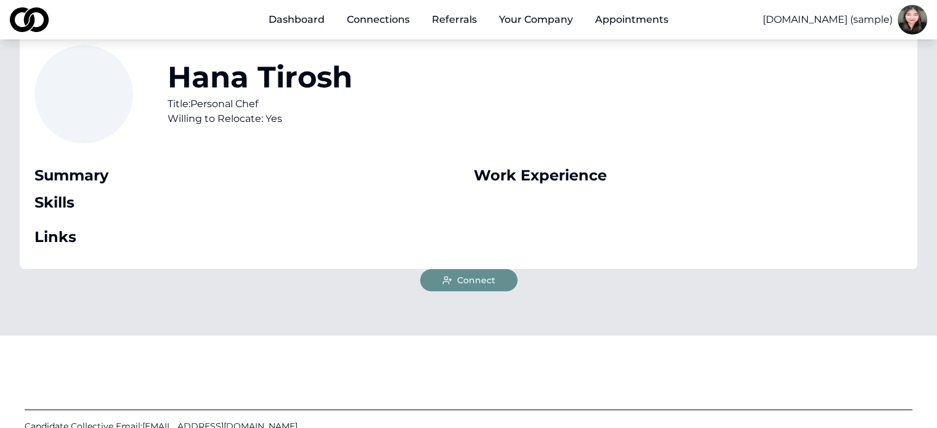
scroll to position [163, 0]
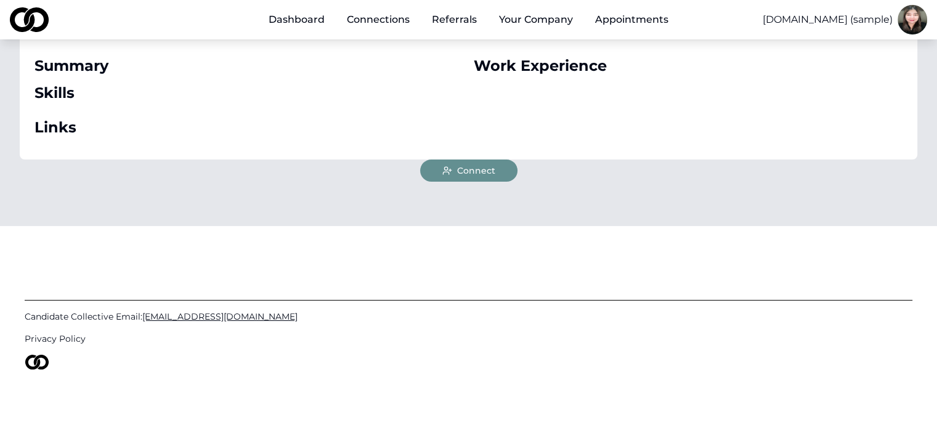
click at [485, 172] on span "Connect" at bounding box center [476, 170] width 38 height 12
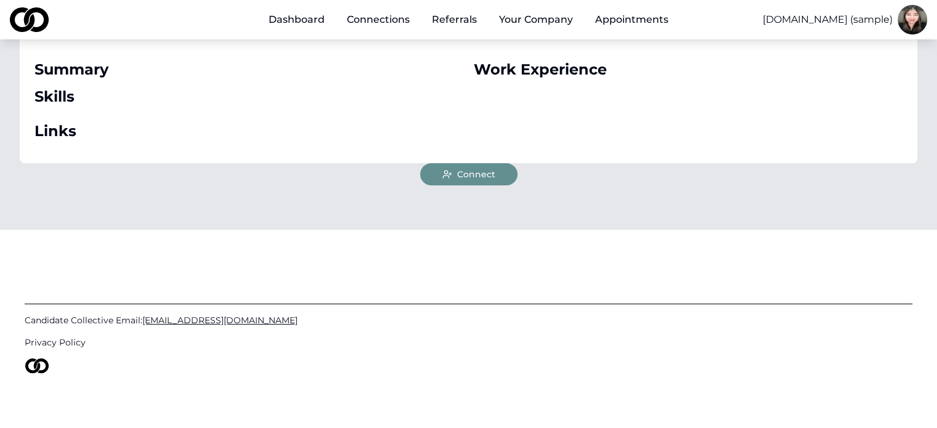
scroll to position [163, 0]
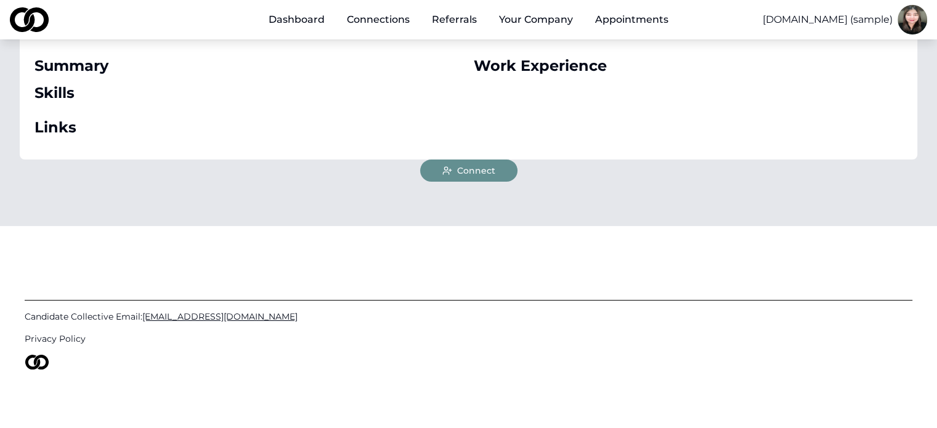
click at [488, 176] on span "Connect" at bounding box center [476, 170] width 38 height 12
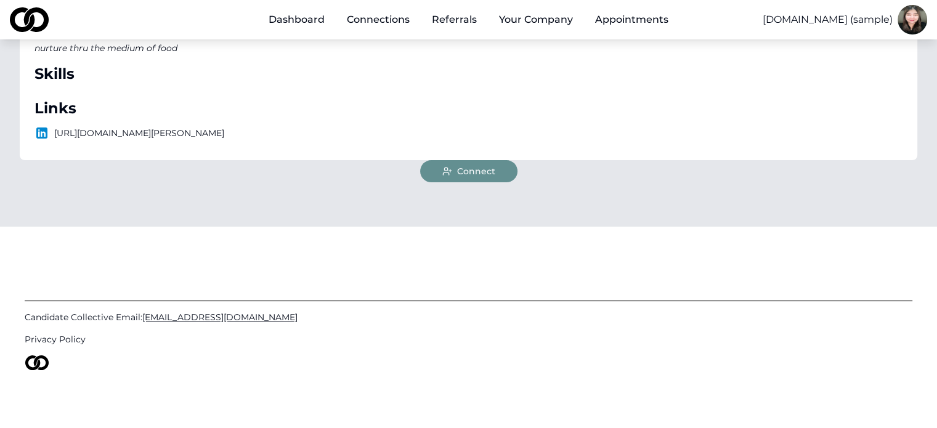
scroll to position [208, 0]
click at [487, 172] on span "Connect" at bounding box center [476, 170] width 38 height 12
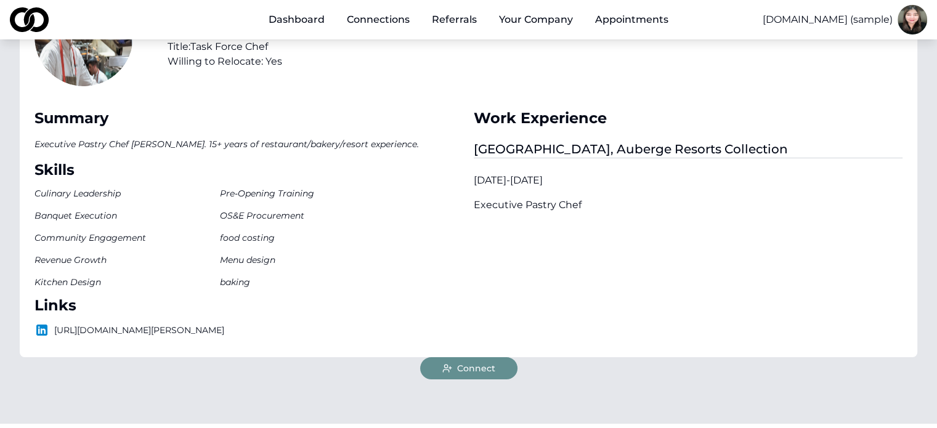
scroll to position [308, 0]
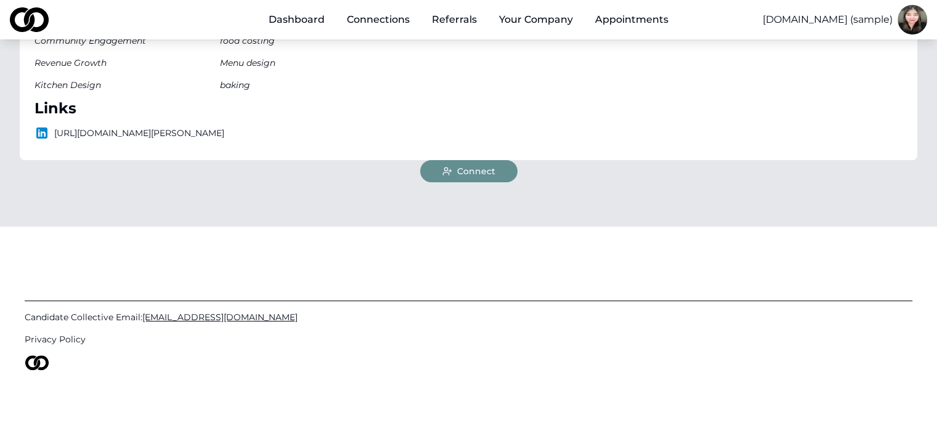
click at [488, 167] on span "Connect" at bounding box center [476, 171] width 38 height 12
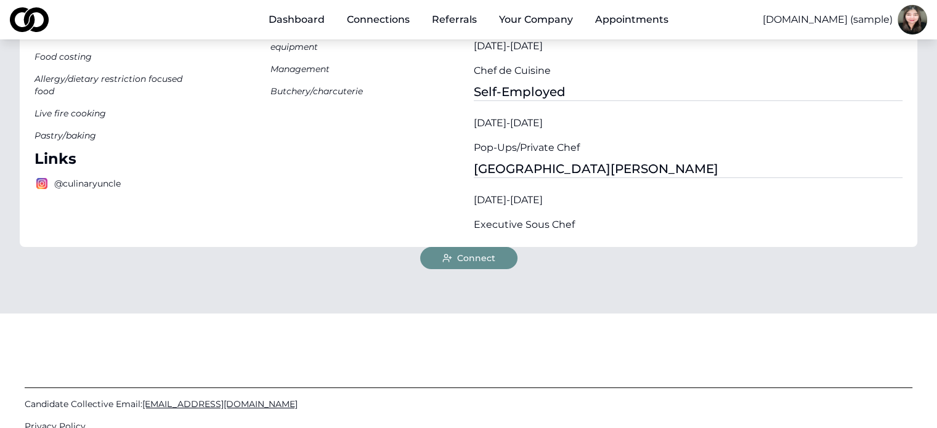
scroll to position [246, 0]
click at [500, 259] on button "Connect" at bounding box center [468, 257] width 97 height 22
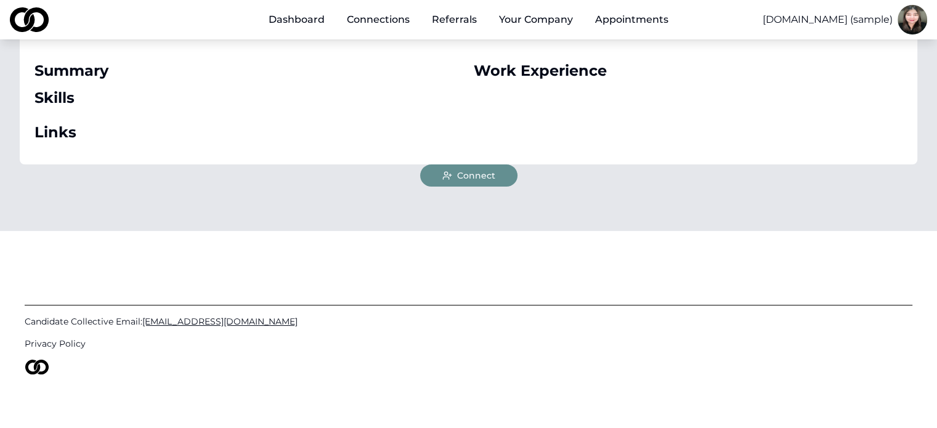
scroll to position [163, 0]
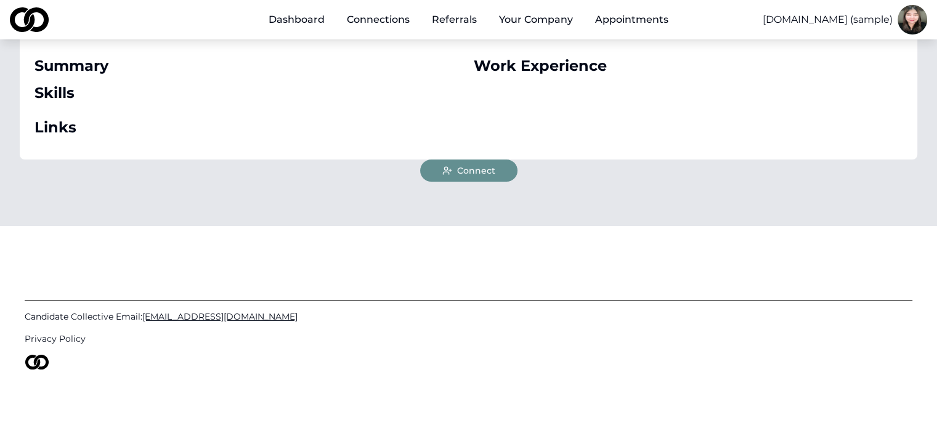
click at [501, 167] on button "Connect" at bounding box center [468, 170] width 97 height 22
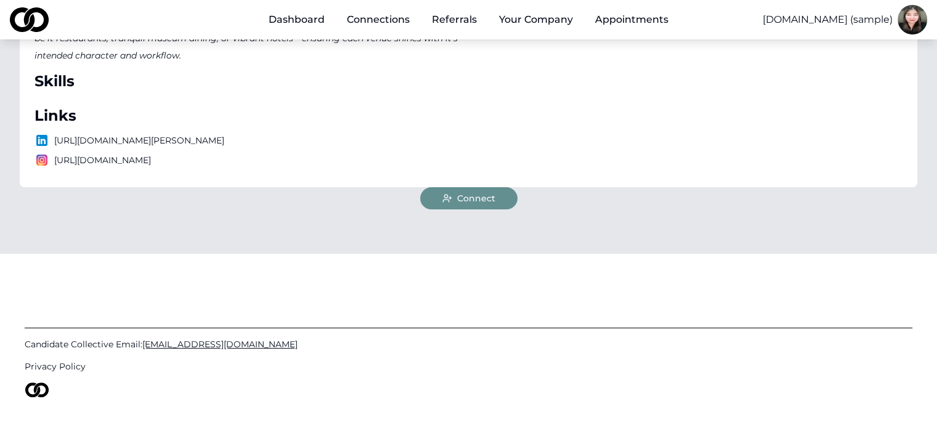
scroll to position [331, 0]
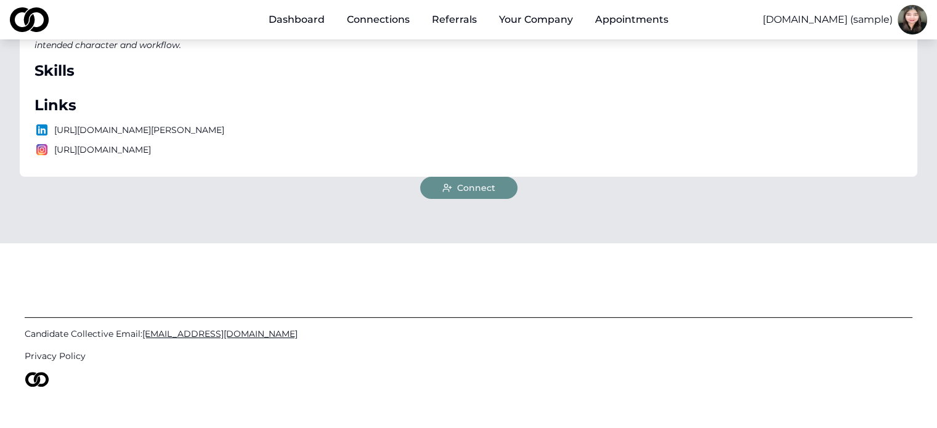
click at [481, 182] on span "Connect" at bounding box center [476, 188] width 38 height 12
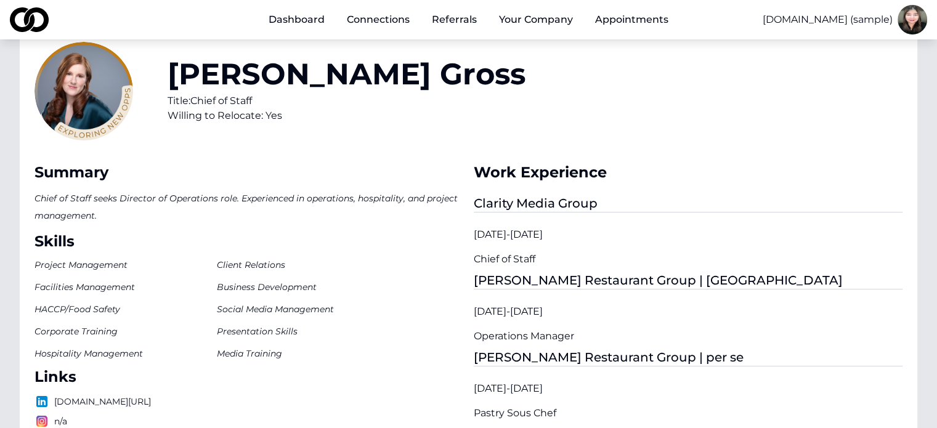
scroll to position [246, 0]
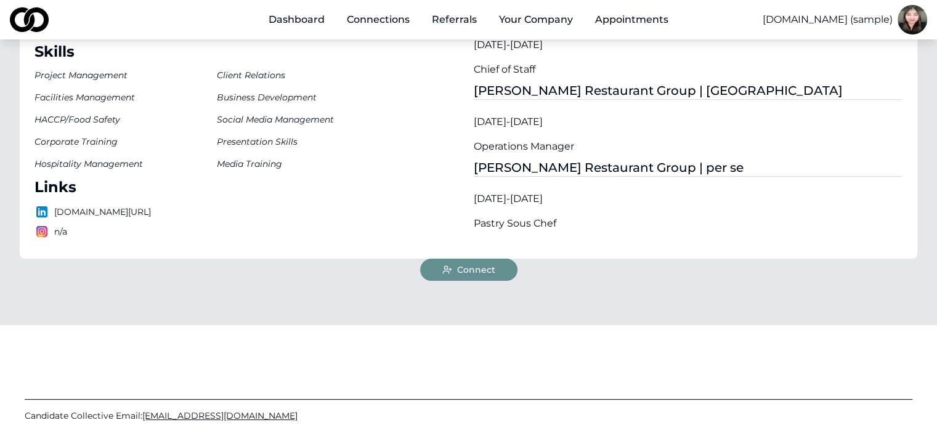
click at [498, 272] on button "Connect" at bounding box center [468, 270] width 97 height 22
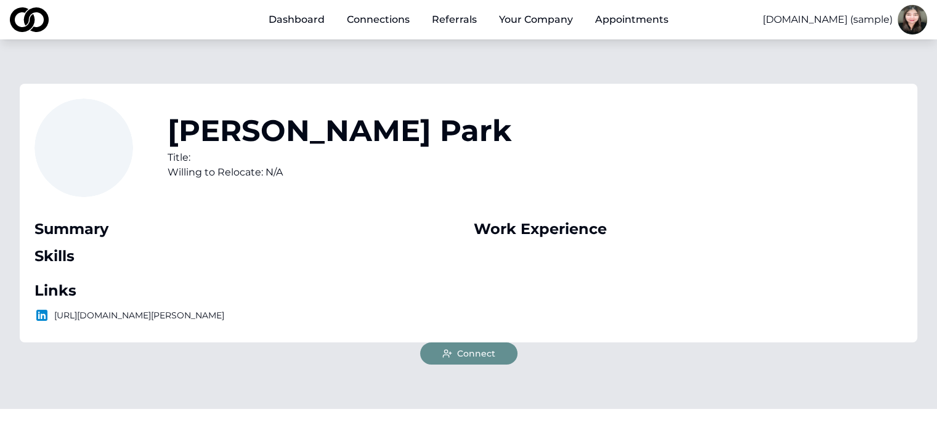
click at [470, 355] on span "Connect" at bounding box center [476, 353] width 38 height 12
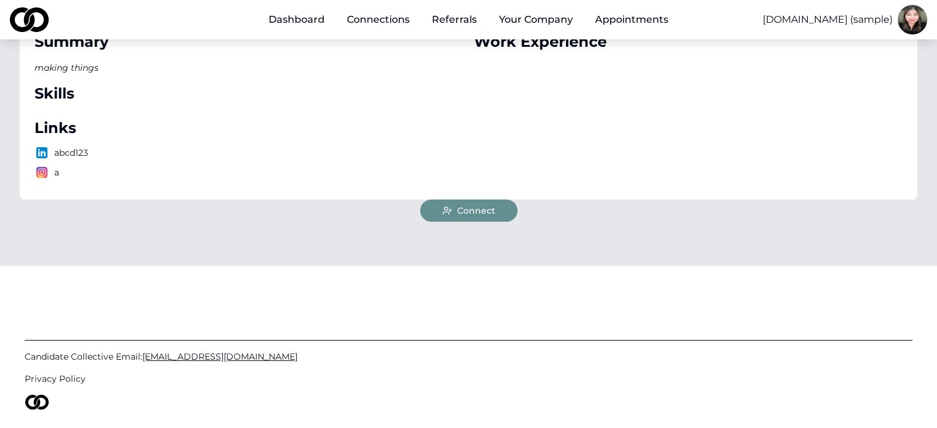
scroll to position [227, 0]
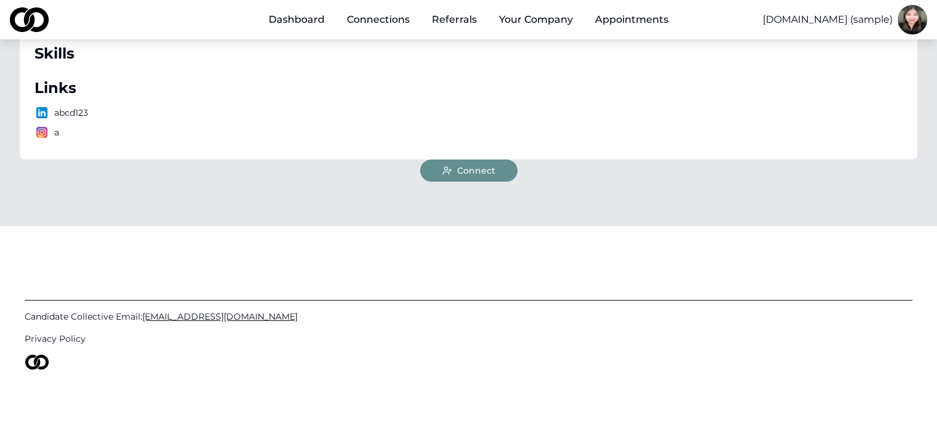
click at [476, 169] on span "Connect" at bounding box center [476, 170] width 38 height 12
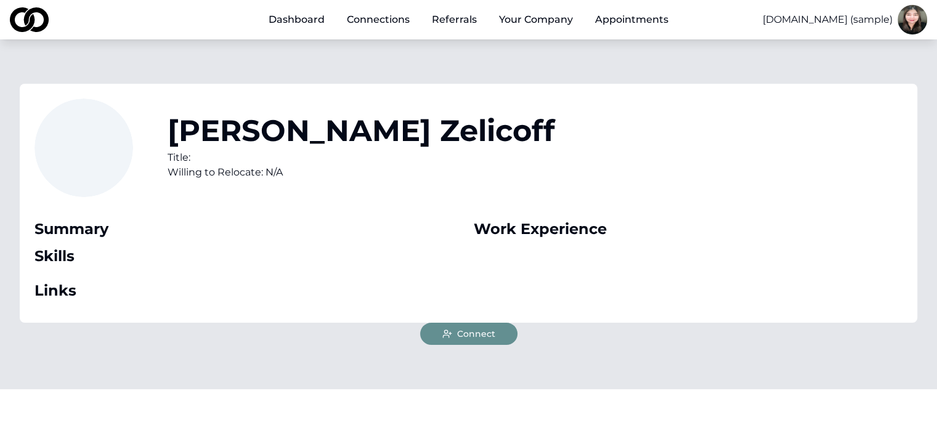
click at [483, 330] on span "Connect" at bounding box center [476, 334] width 38 height 12
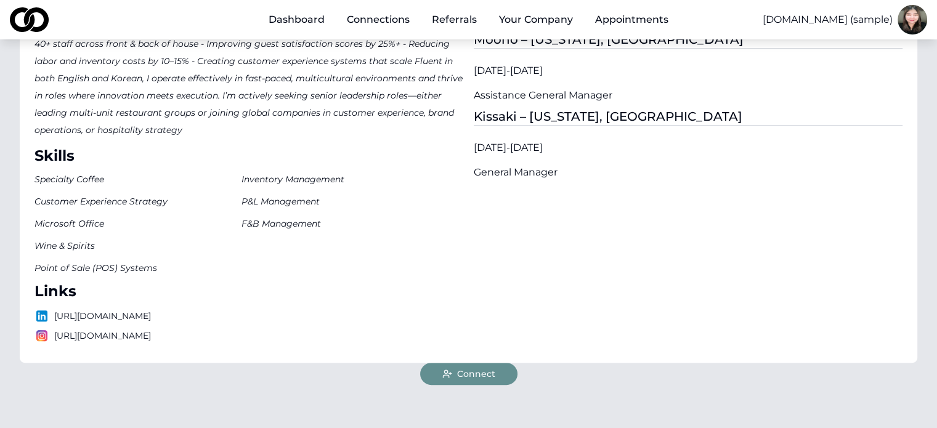
scroll to position [493, 0]
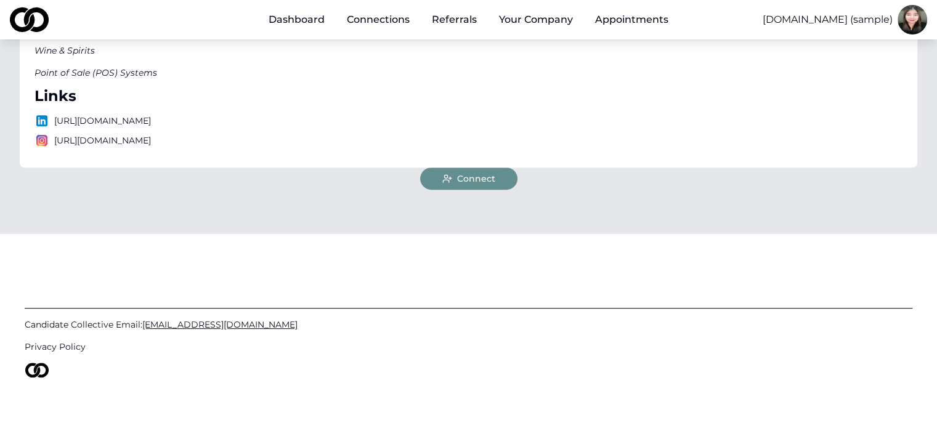
click at [478, 184] on span "Connect" at bounding box center [476, 178] width 38 height 12
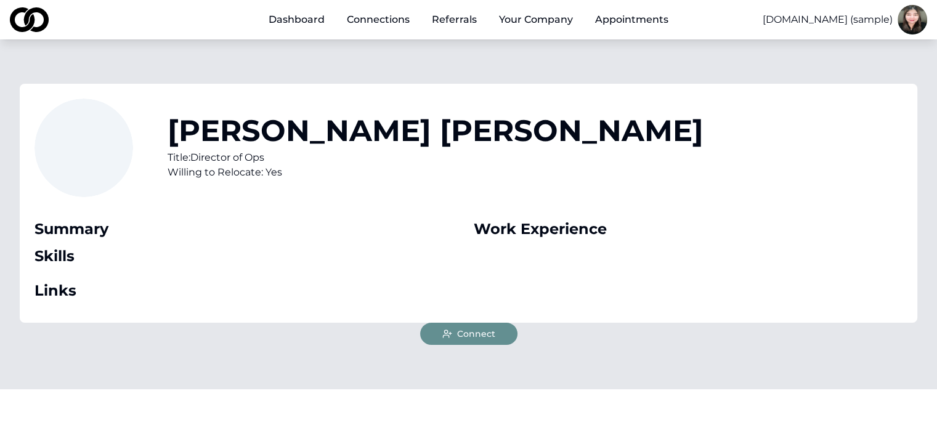
click at [494, 333] on button "Connect" at bounding box center [468, 334] width 97 height 22
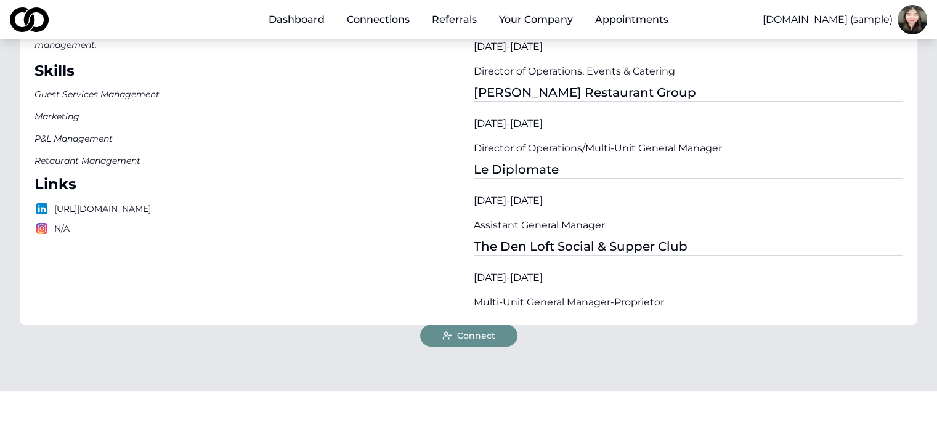
scroll to position [246, 0]
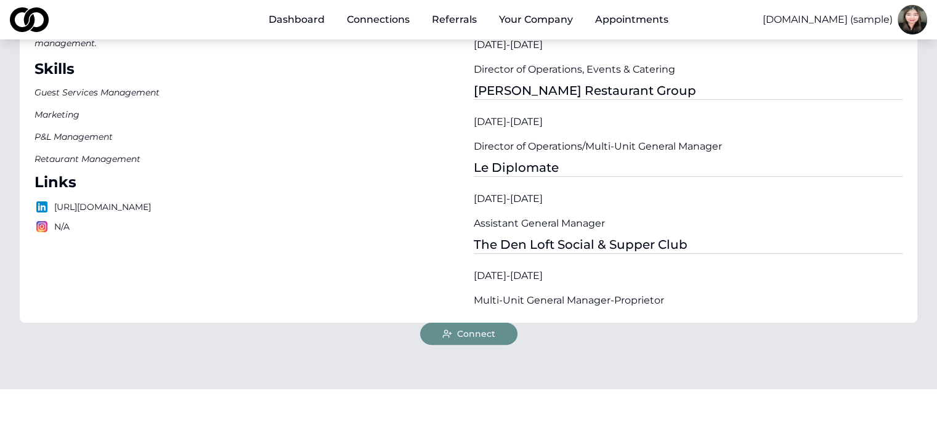
click at [503, 332] on button "Connect" at bounding box center [468, 334] width 97 height 22
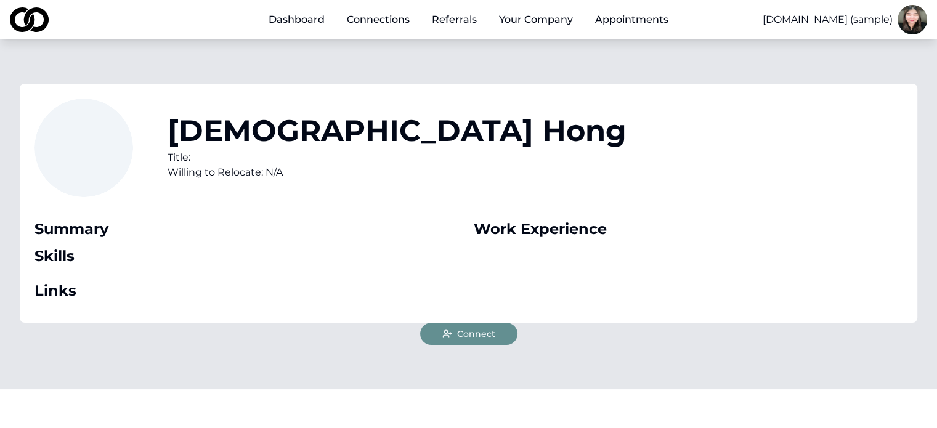
click at [473, 336] on span "Connect" at bounding box center [476, 334] width 38 height 12
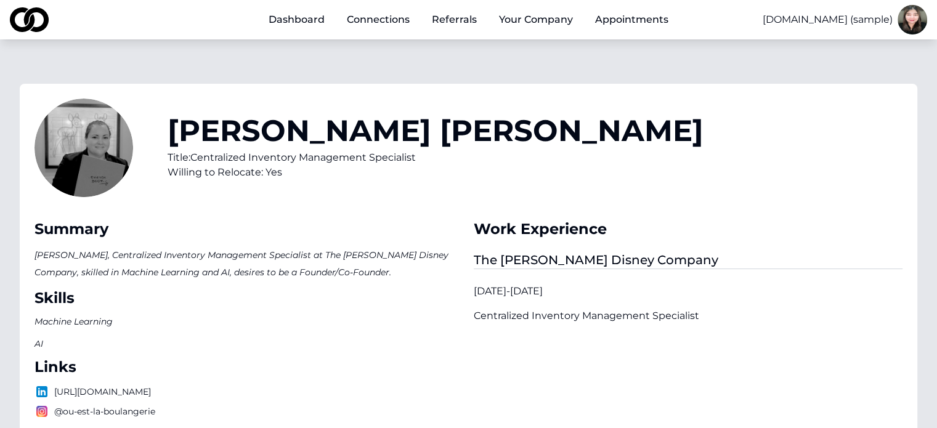
scroll to position [246, 0]
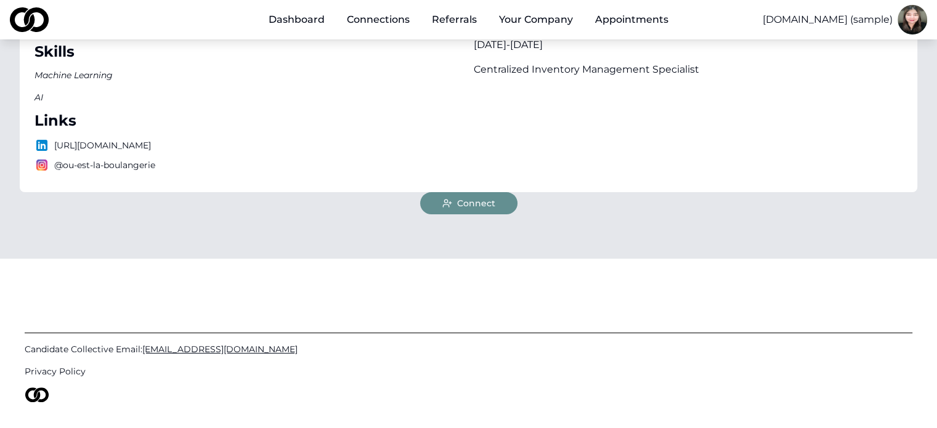
click at [482, 201] on span "Connect" at bounding box center [476, 203] width 38 height 12
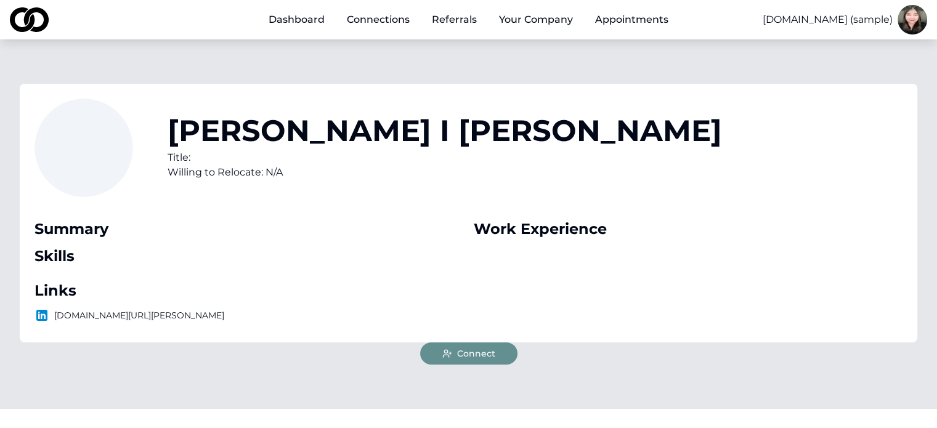
click at [495, 349] on button "Connect" at bounding box center [468, 353] width 97 height 22
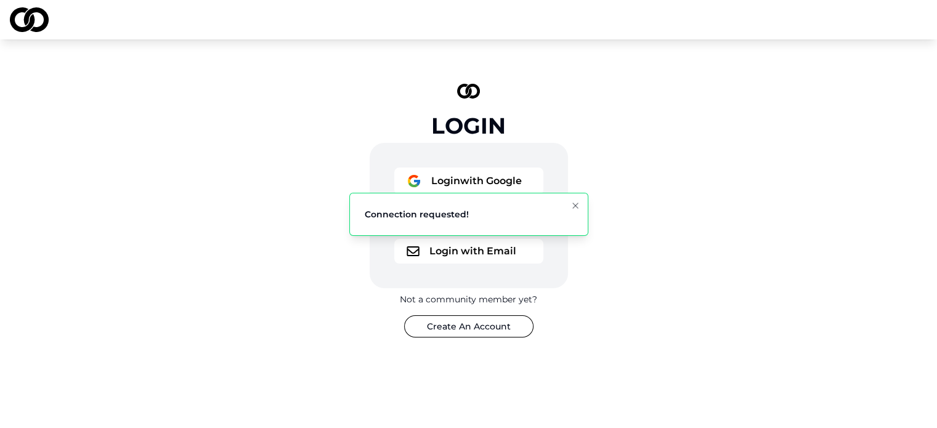
click at [497, 171] on button "Login with Google" at bounding box center [468, 180] width 149 height 27
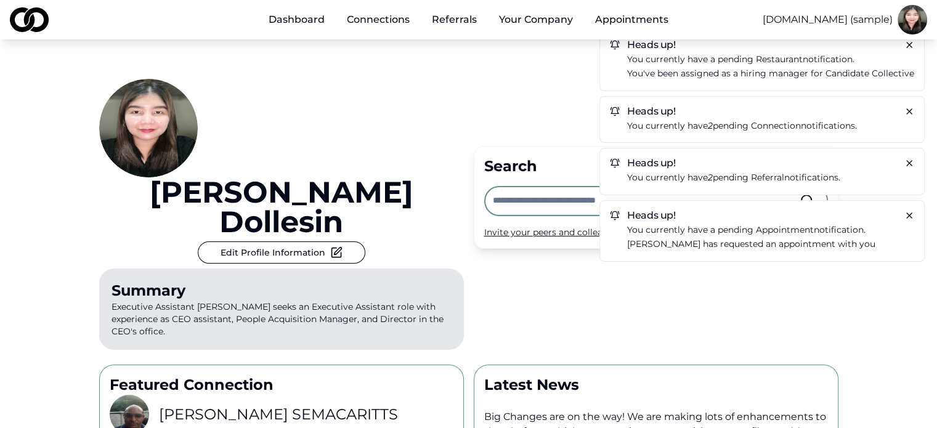
click at [389, 22] on link "Connections" at bounding box center [378, 19] width 83 height 25
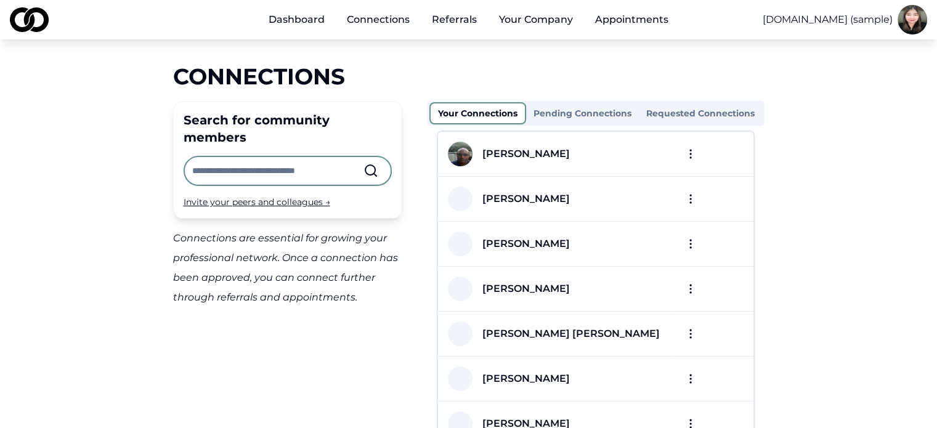
click at [298, 157] on input "text" at bounding box center [277, 170] width 171 height 27
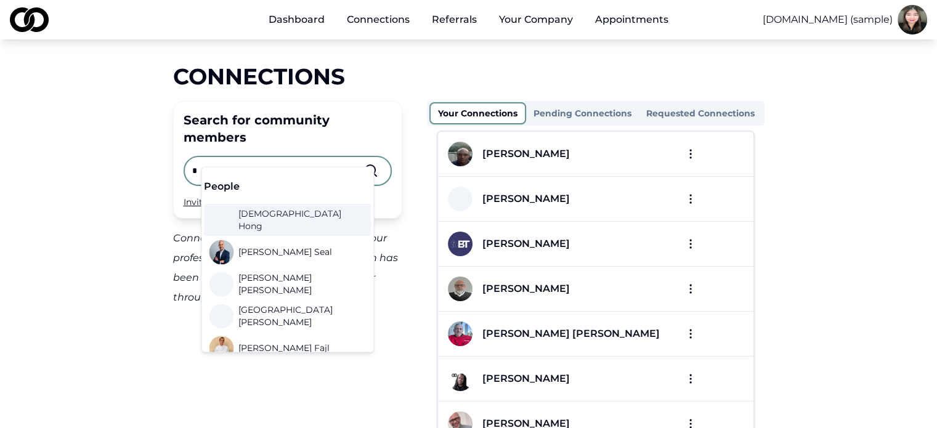
type input "*"
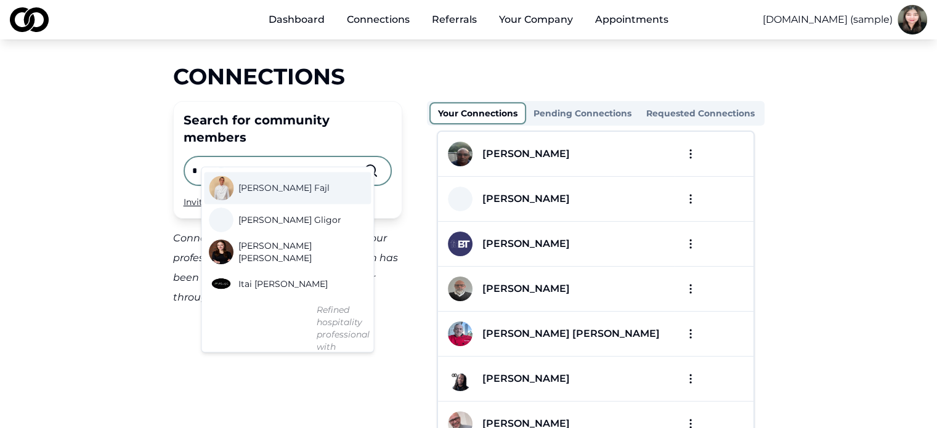
scroll to position [185, 0]
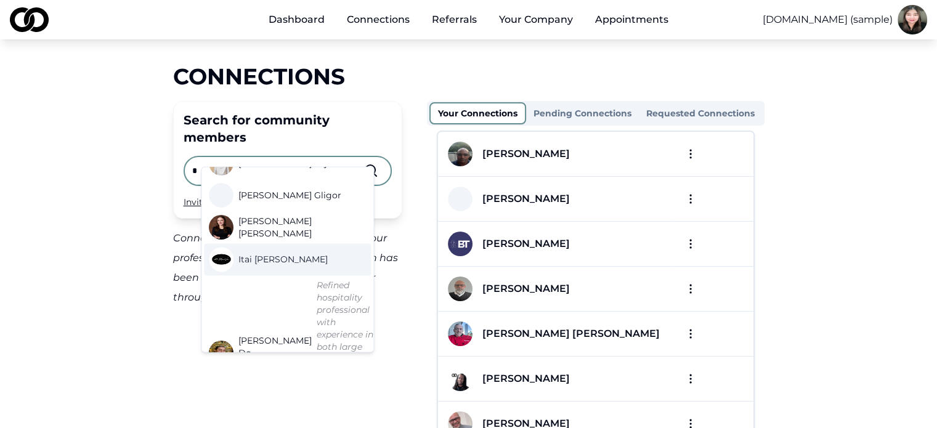
click at [259, 262] on span "Itai Ben Meir" at bounding box center [282, 259] width 89 height 12
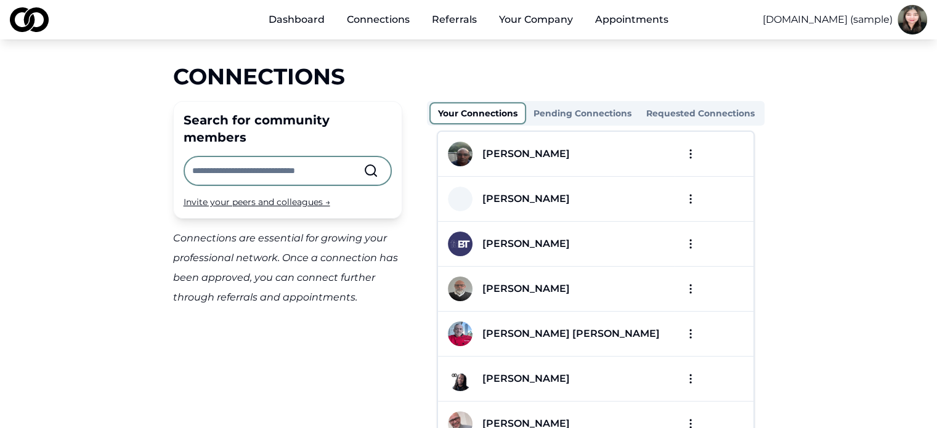
click at [266, 159] on input "text" at bounding box center [277, 170] width 171 height 27
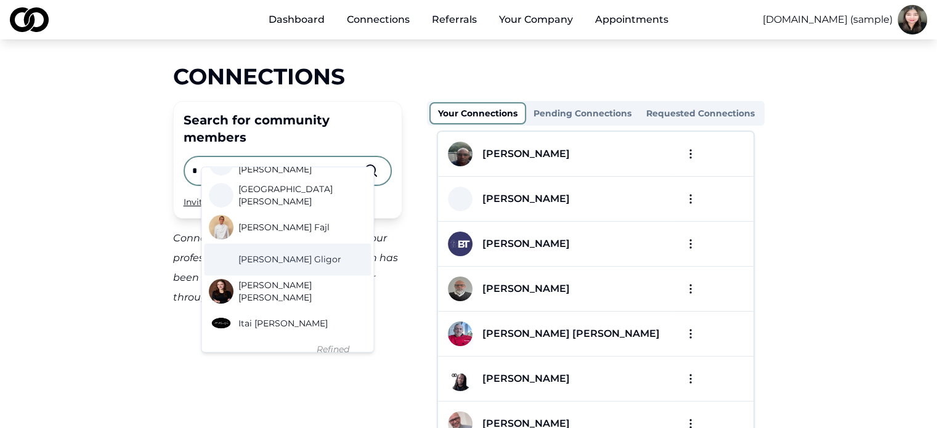
scroll to position [123, 0]
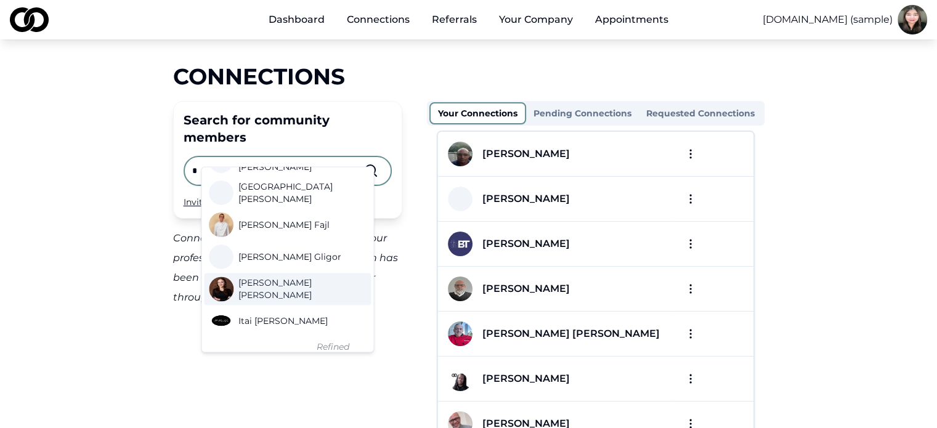
type input "*"
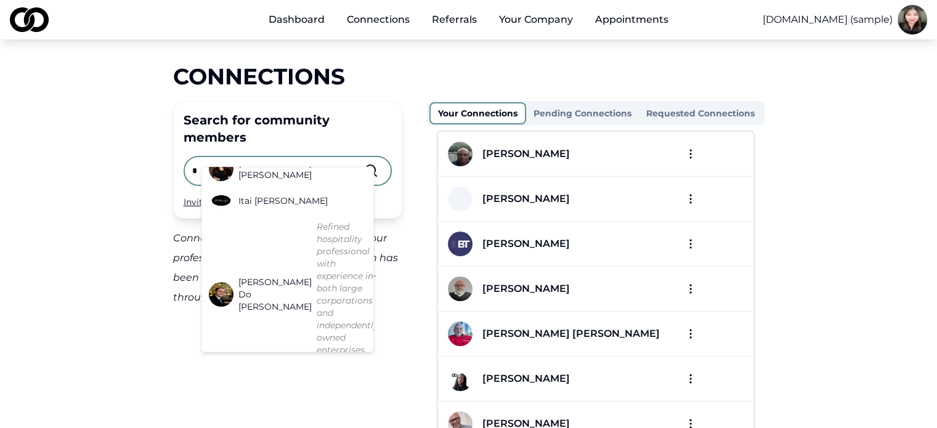
scroll to position [246, 0]
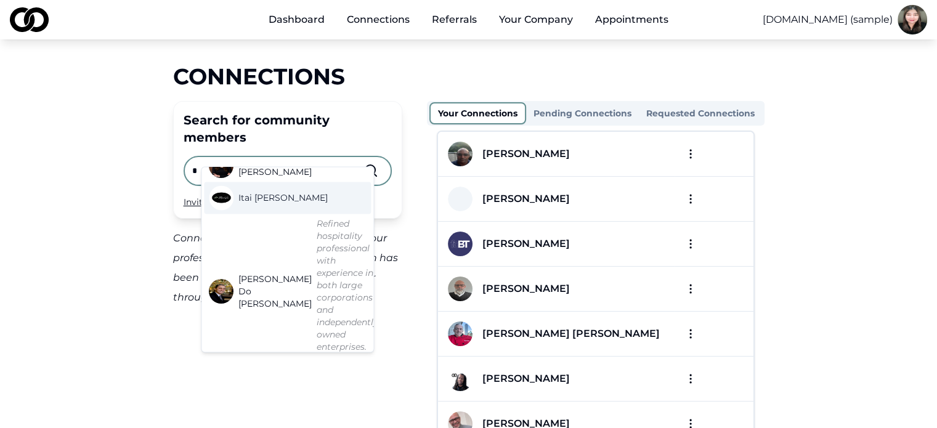
drag, startPoint x: 267, startPoint y: 207, endPoint x: 276, endPoint y: 198, distance: 12.6
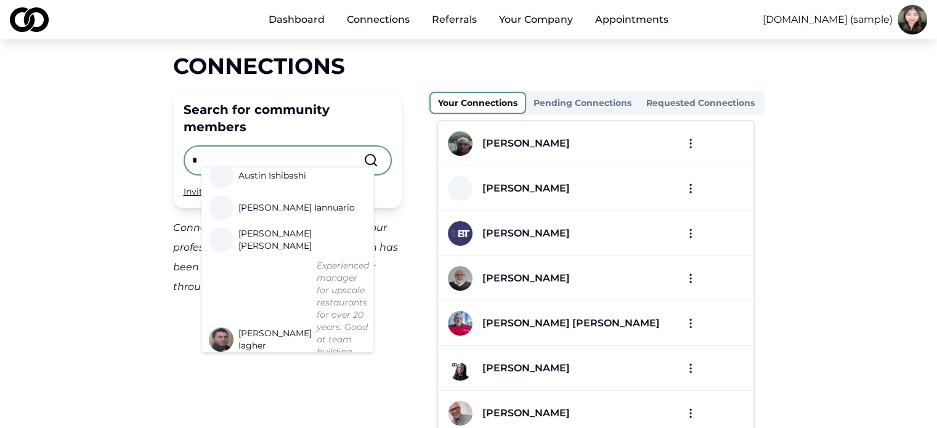
scroll to position [0, 0]
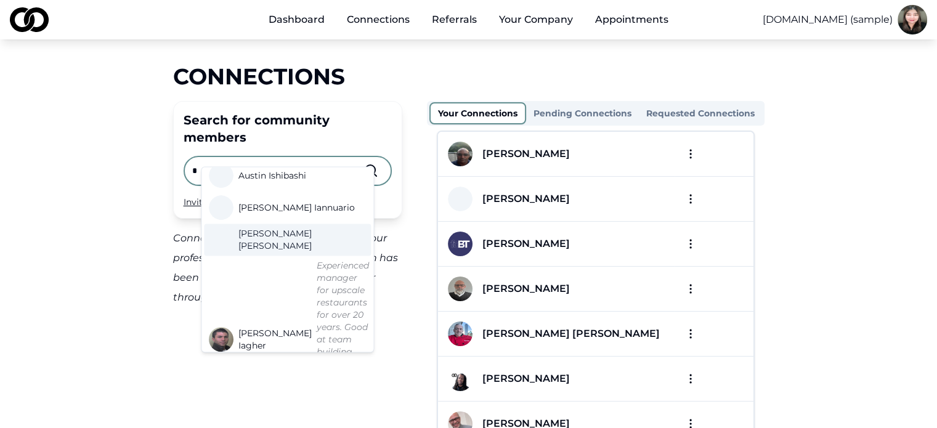
click at [287, 157] on input "*" at bounding box center [277, 170] width 171 height 27
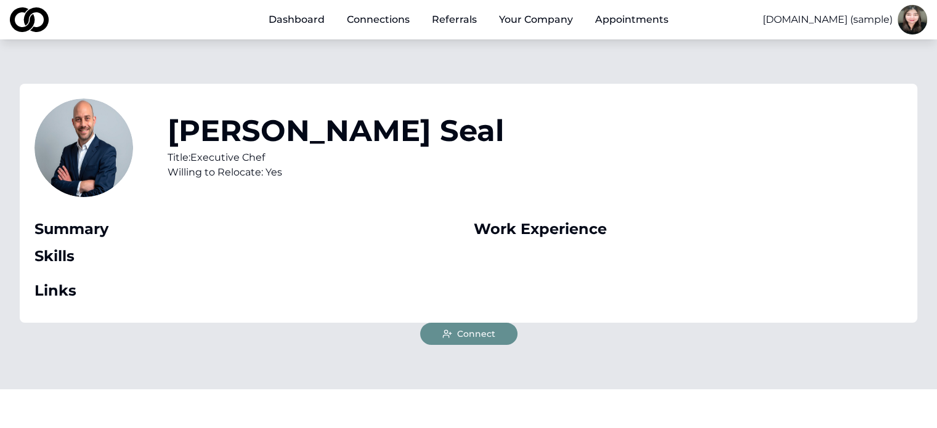
click at [485, 332] on span "Connect" at bounding box center [476, 334] width 38 height 12
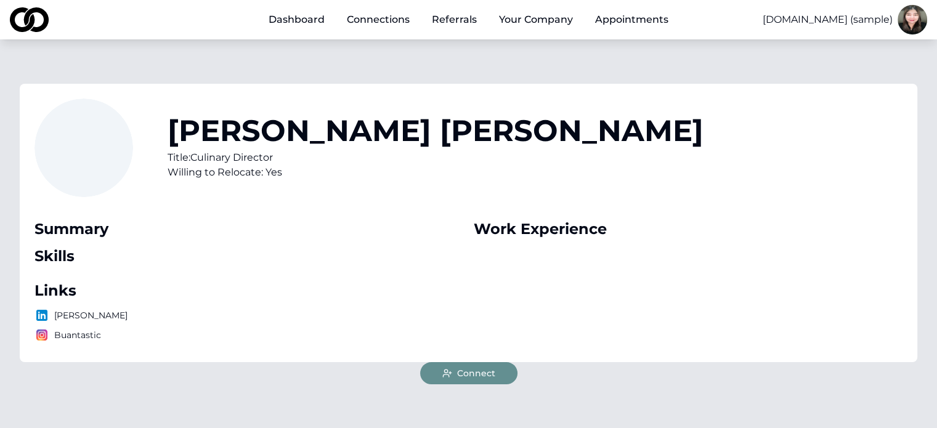
click at [478, 377] on span "Connect" at bounding box center [476, 373] width 38 height 12
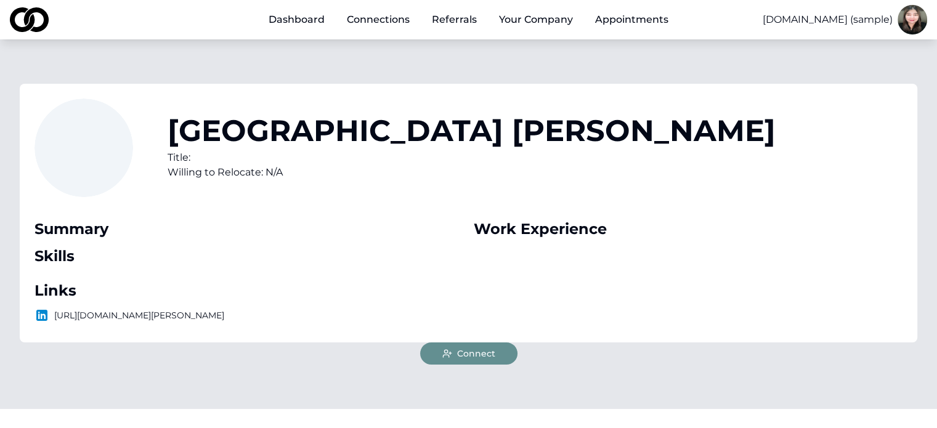
click at [486, 354] on span "Connect" at bounding box center [476, 353] width 38 height 12
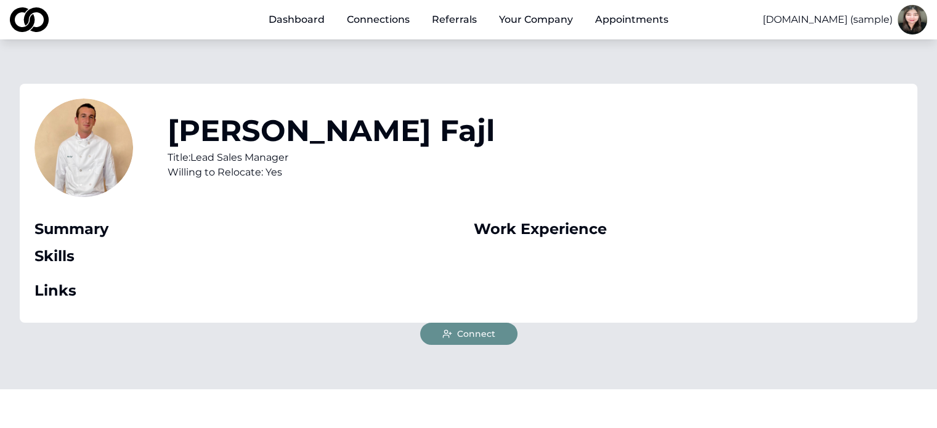
click at [490, 339] on span "Connect" at bounding box center [476, 334] width 38 height 12
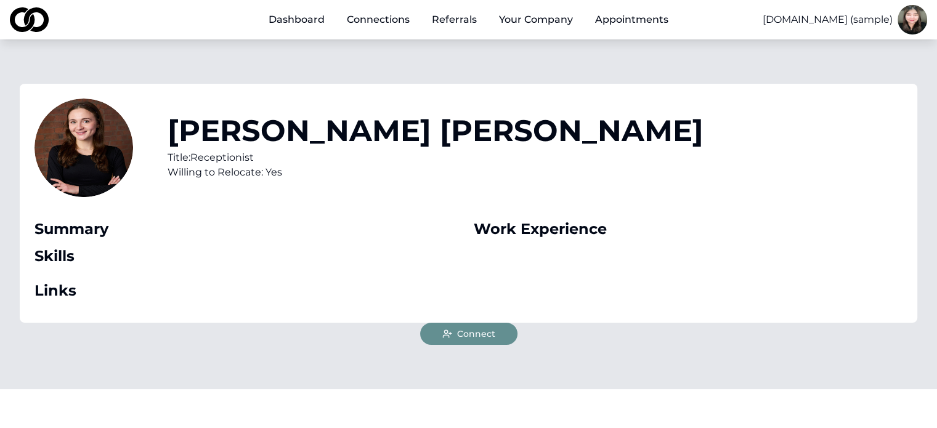
click at [493, 328] on span "Connect" at bounding box center [476, 334] width 38 height 12
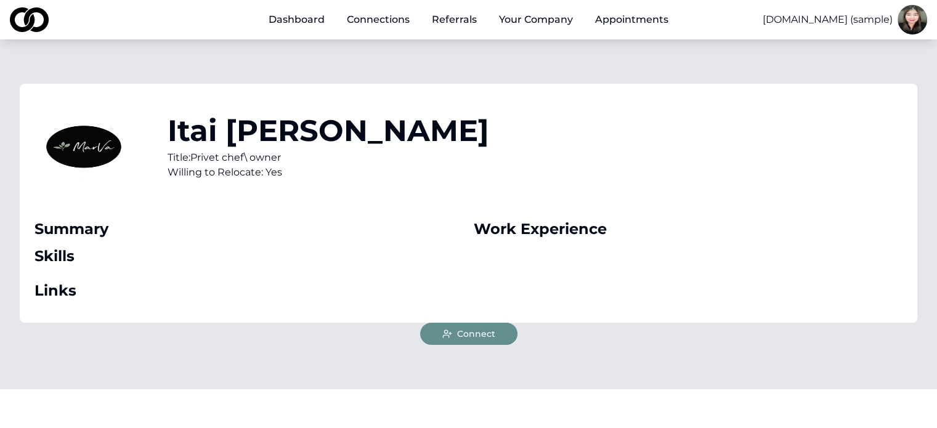
click at [493, 337] on span "Connect" at bounding box center [476, 334] width 38 height 12
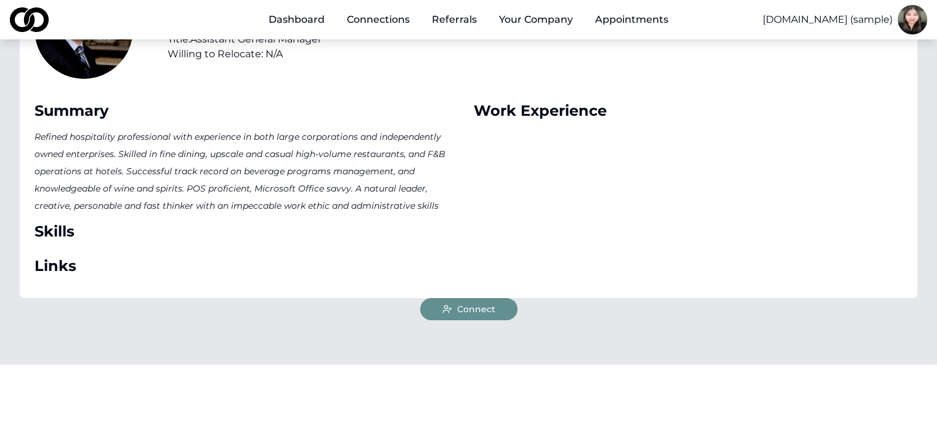
scroll to position [123, 0]
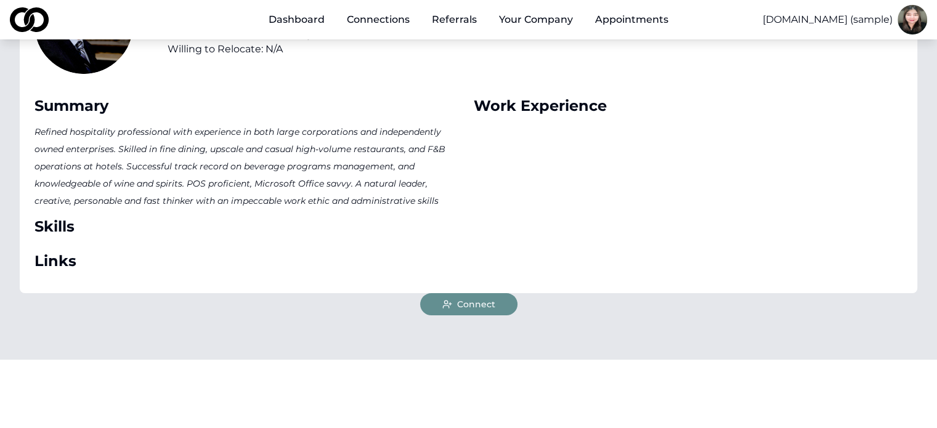
click at [490, 305] on span "Connect" at bounding box center [476, 304] width 38 height 12
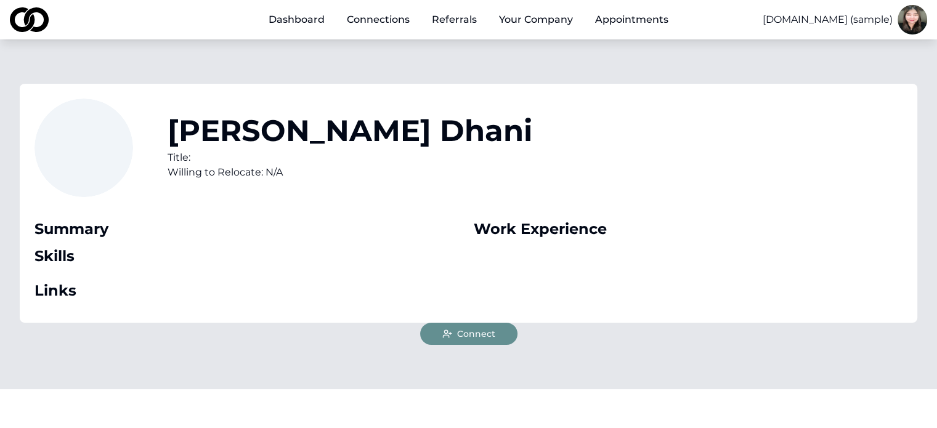
click at [493, 331] on span "Connect" at bounding box center [476, 334] width 38 height 12
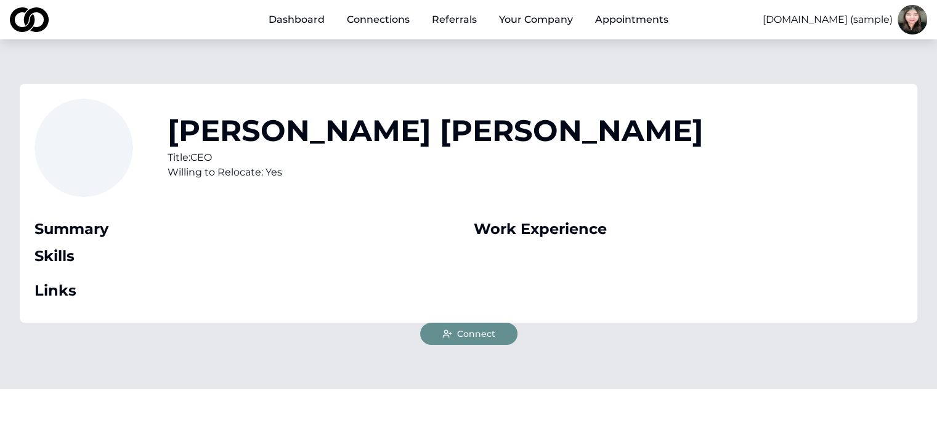
click at [492, 329] on span "Connect" at bounding box center [476, 334] width 38 height 12
click at [495, 329] on button "Connect" at bounding box center [468, 334] width 97 height 22
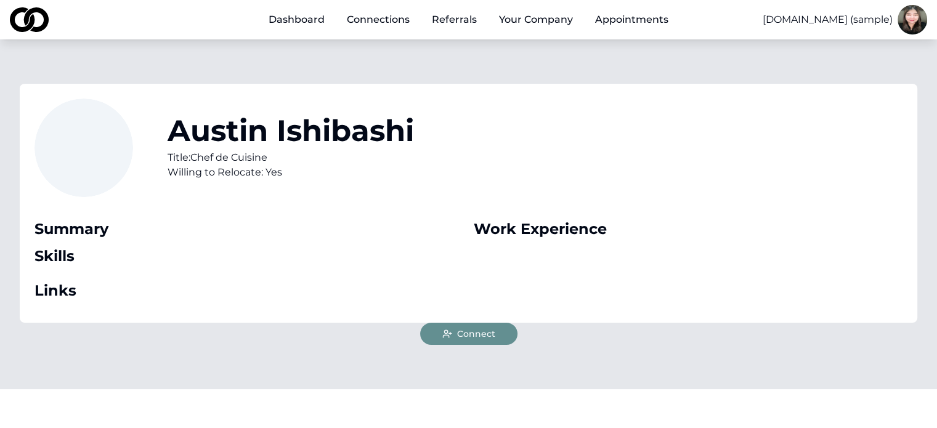
click at [483, 337] on span "Connect" at bounding box center [476, 334] width 38 height 12
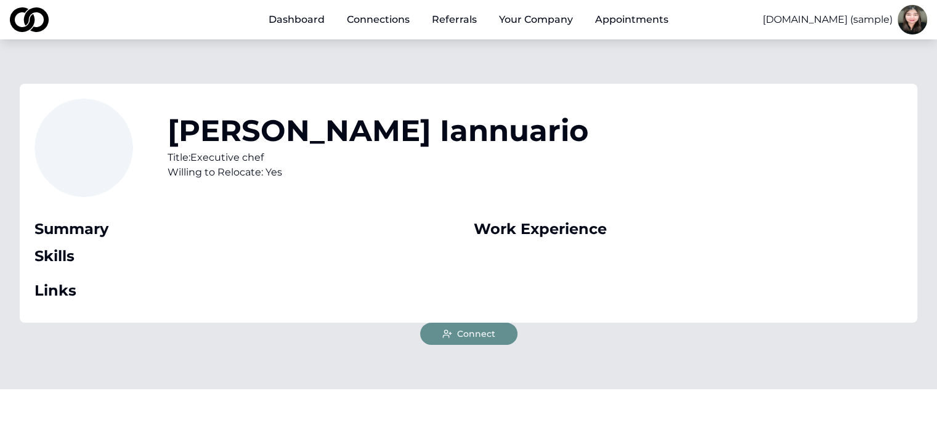
click at [487, 337] on span "Connect" at bounding box center [476, 334] width 38 height 12
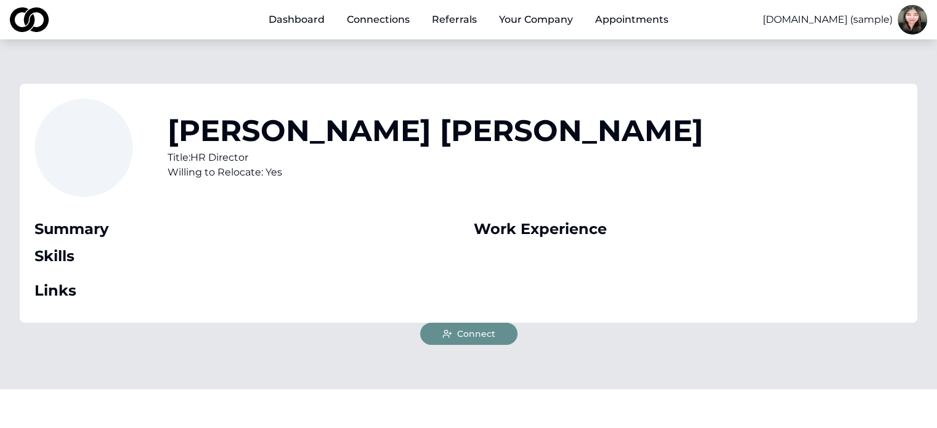
click at [494, 331] on button "Connect" at bounding box center [468, 334] width 97 height 22
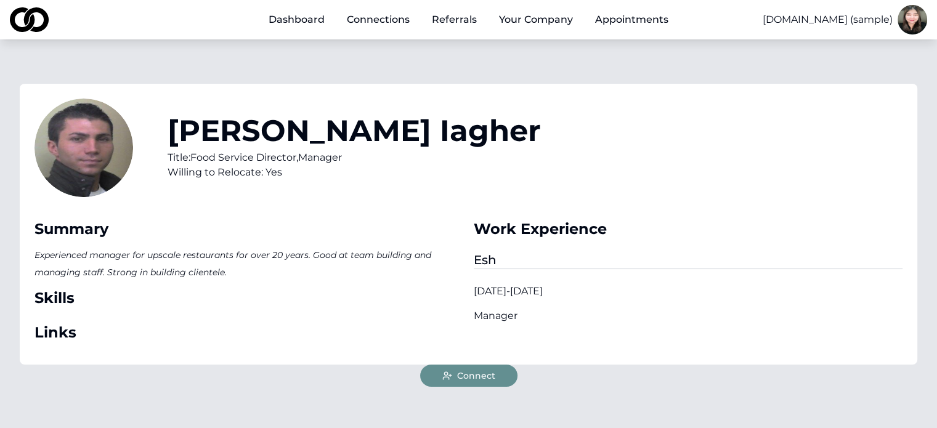
click at [493, 375] on span "Connect" at bounding box center [476, 375] width 38 height 12
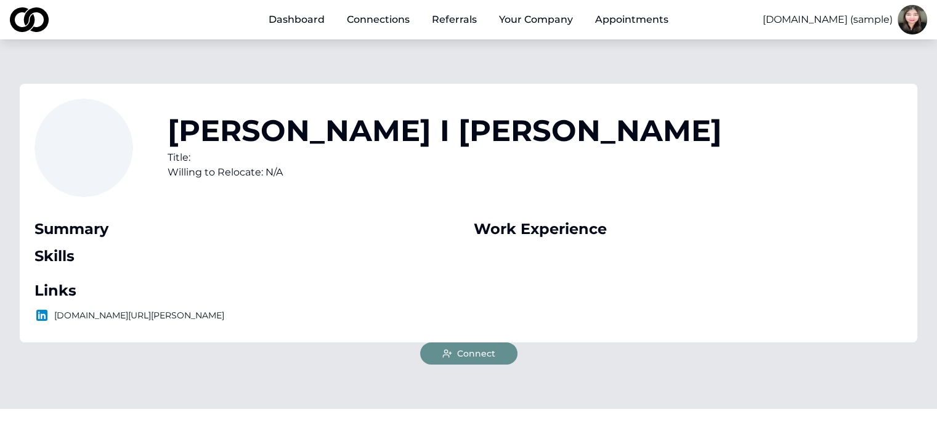
click at [470, 350] on span "Connect" at bounding box center [476, 353] width 38 height 12
